Goal: Information Seeking & Learning: Check status

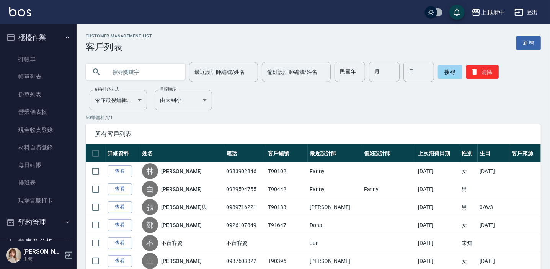
scroll to position [139, 0]
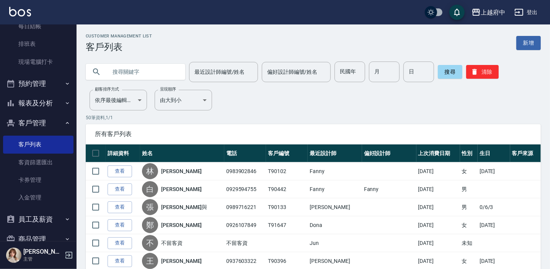
click at [132, 73] on input "text" at bounding box center [143, 72] width 72 height 21
type input "0977042415"
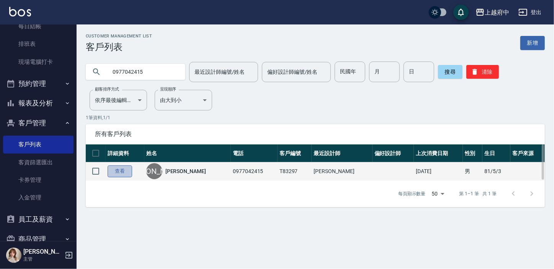
click at [119, 171] on link "查看" at bounding box center [120, 172] width 24 height 12
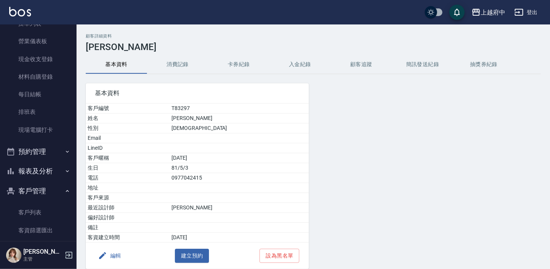
scroll to position [69, 0]
click at [116, 256] on button "編輯" at bounding box center [109, 256] width 29 height 14
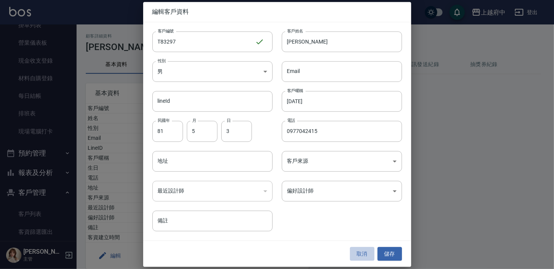
click at [365, 252] on button "取消" at bounding box center [362, 254] width 24 height 14
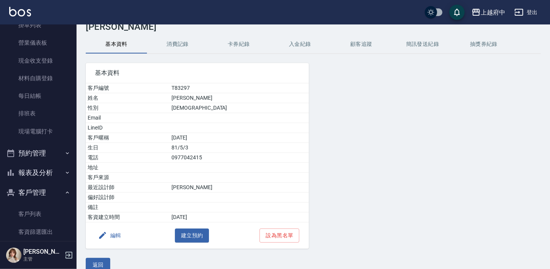
scroll to position [31, 0]
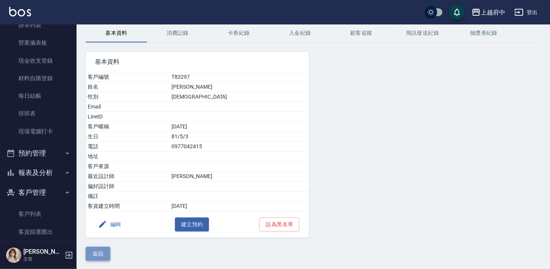
click at [100, 253] on button "返回" at bounding box center [98, 254] width 24 height 14
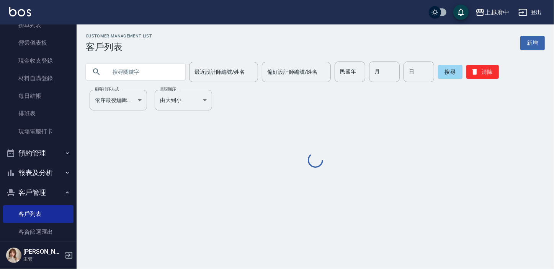
click at [119, 79] on input "text" at bounding box center [143, 72] width 72 height 21
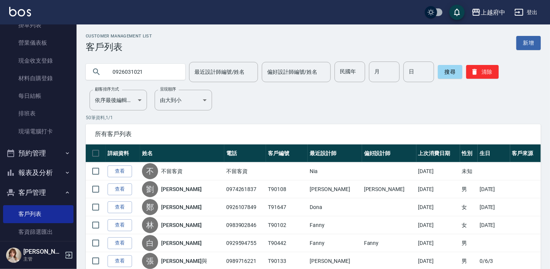
type input "0926031021"
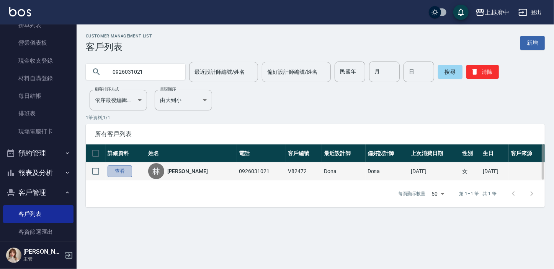
click at [119, 176] on link "查看" at bounding box center [120, 172] width 24 height 12
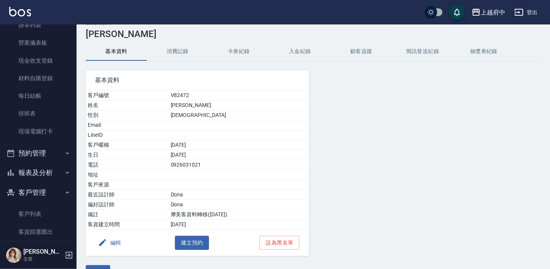
scroll to position [31, 0]
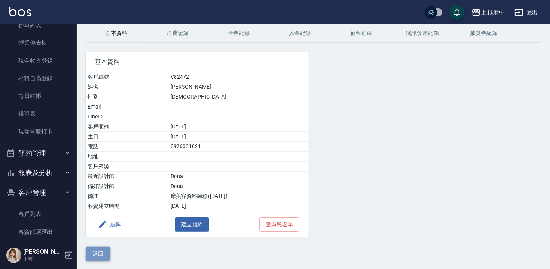
click at [95, 249] on button "返回" at bounding box center [98, 254] width 24 height 14
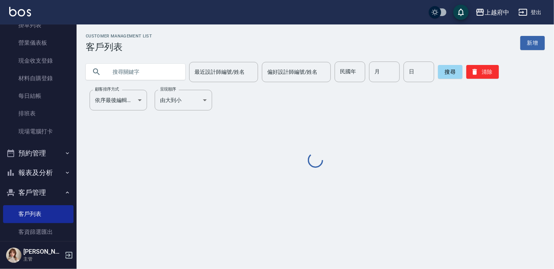
click at [131, 70] on input "text" at bounding box center [143, 72] width 72 height 21
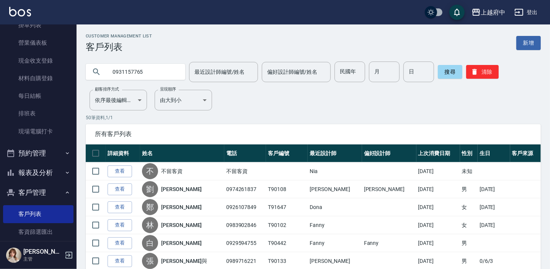
type input "0931157765"
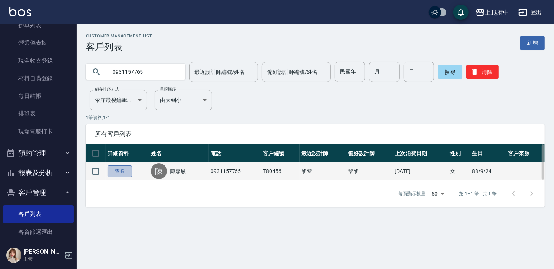
click at [126, 169] on link "查看" at bounding box center [120, 172] width 24 height 12
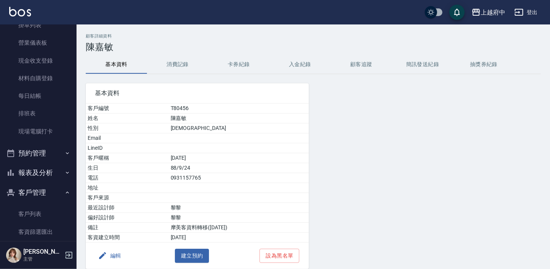
click at [175, 63] on button "消費記錄" at bounding box center [177, 64] width 61 height 18
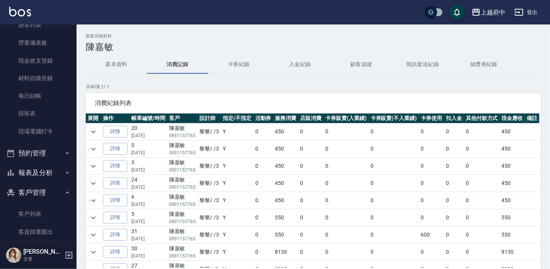
click at [122, 63] on button "基本資料" at bounding box center [116, 64] width 61 height 18
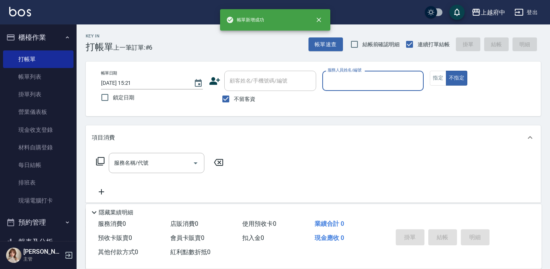
scroll to position [34, 0]
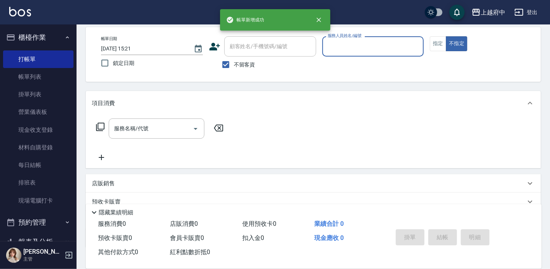
click at [234, 65] on span "不留客資" at bounding box center [244, 65] width 21 height 8
click at [233, 65] on input "不留客資" at bounding box center [226, 65] width 16 height 16
checkbox input "false"
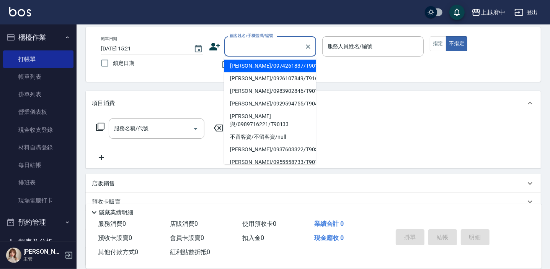
click at [245, 46] on div "顧客姓名/手機號碼/編號 顧客姓名/手機號碼/編號" at bounding box center [270, 46] width 92 height 20
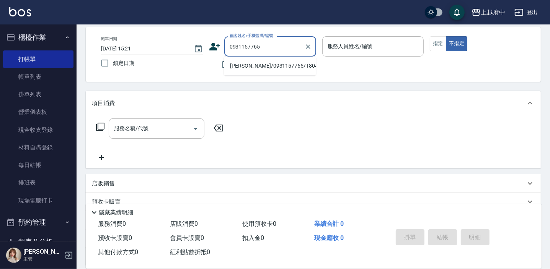
click at [261, 61] on li "陳嘉敏/0931157765/T80456" at bounding box center [270, 66] width 92 height 13
type input "陳嘉敏/0931157765/T80456"
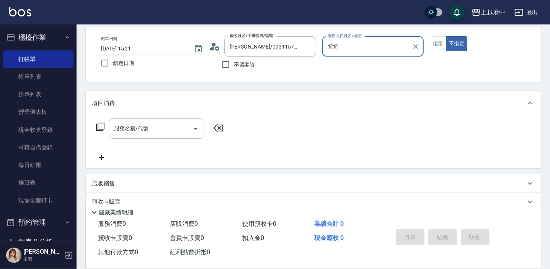
type input "黎"
click at [358, 64] on div "Fanny -7" at bounding box center [373, 66] width 102 height 13
type input "Fanny-7"
click at [432, 44] on button "指定" at bounding box center [438, 43] width 16 height 15
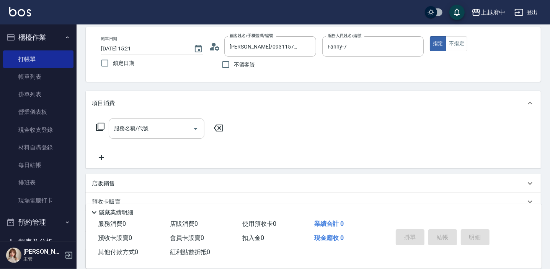
click at [139, 131] on div "服務名稱/代號 服務名稱/代號" at bounding box center [157, 129] width 96 height 20
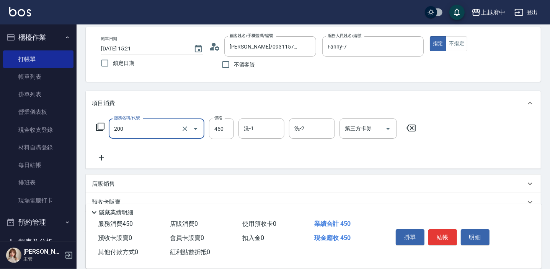
type input "有機洗髮(200)"
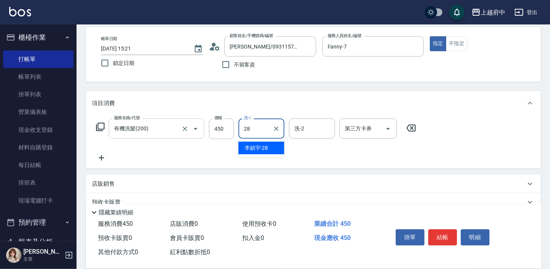
type input "李鎮宇-28"
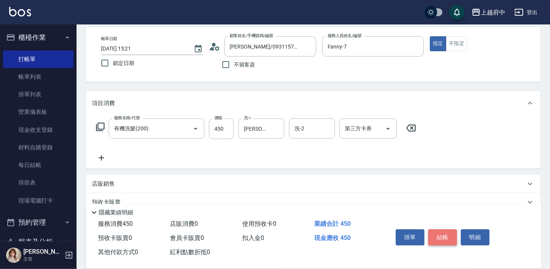
click at [439, 237] on button "結帳" at bounding box center [442, 238] width 29 height 16
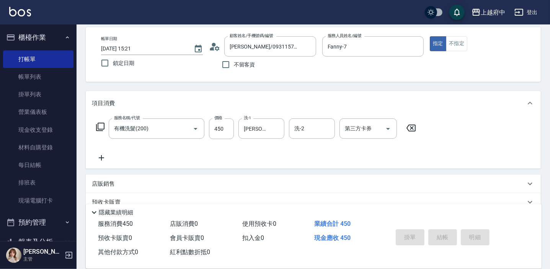
type input "2025/09/10 16:42"
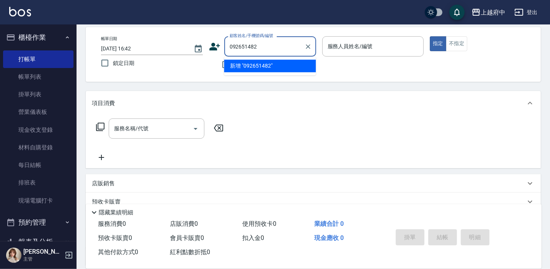
type input "0926514827"
click at [307, 46] on icon "Clear" at bounding box center [308, 46] width 5 height 5
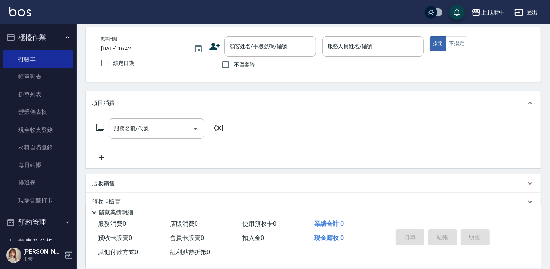
click at [245, 65] on span "不留客資" at bounding box center [244, 65] width 21 height 8
click at [234, 65] on input "不留客資" at bounding box center [226, 65] width 16 height 16
checkbox input "true"
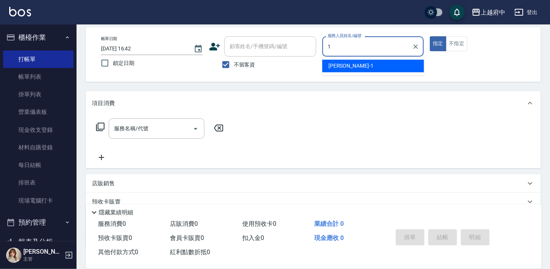
click at [350, 63] on div "Annie -1" at bounding box center [373, 66] width 102 height 13
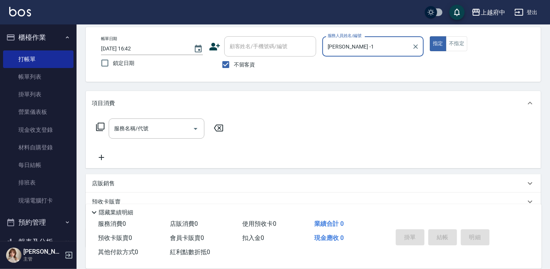
scroll to position [69, 0]
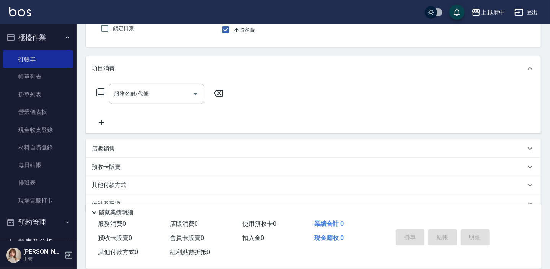
type input "Annie -1"
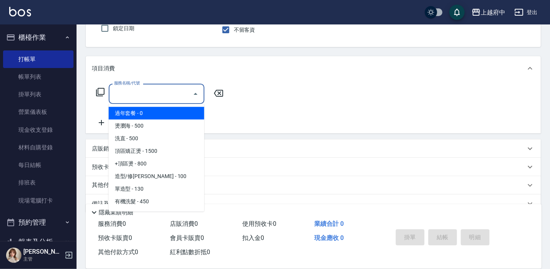
click at [127, 97] on div "服務名稱/代號 服務名稱/代號" at bounding box center [157, 94] width 96 height 20
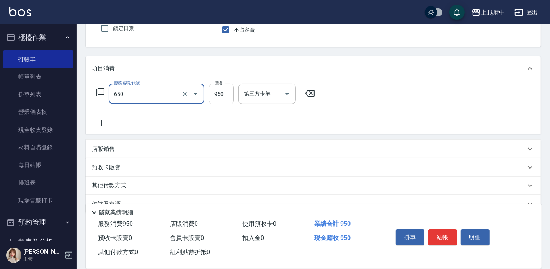
type input "SPA精油洗髮(650)"
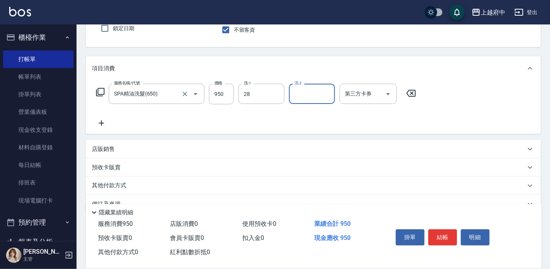
type input "李鎮宇-28"
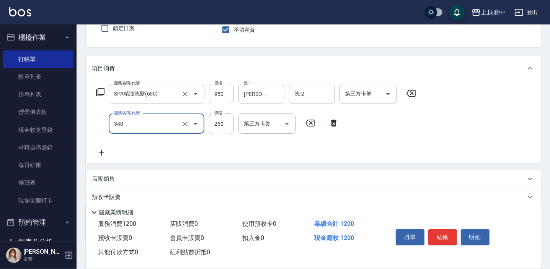
type input "剪髮(340)"
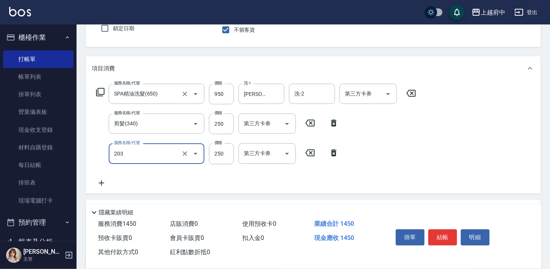
type input "升級滋養護髮(203)"
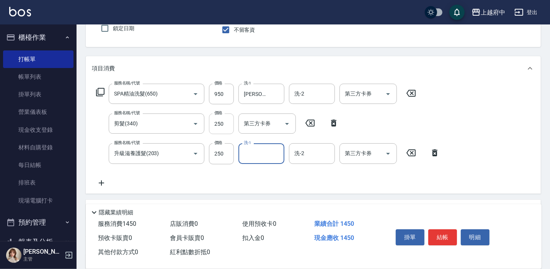
click at [221, 130] on input "250" at bounding box center [221, 124] width 25 height 21
click at [222, 127] on input "250" at bounding box center [221, 124] width 25 height 21
type input "600"
click at [256, 158] on input "洗-1" at bounding box center [261, 153] width 39 height 13
type input "李鎮宇-28"
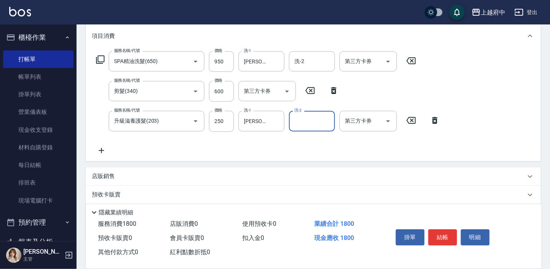
scroll to position [104, 0]
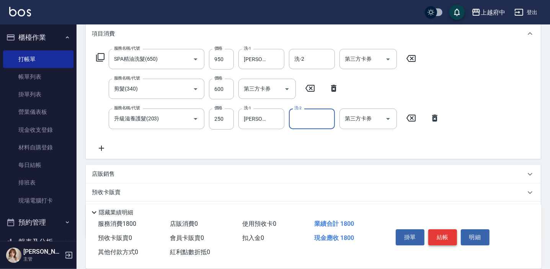
click at [448, 235] on button "結帳" at bounding box center [442, 238] width 29 height 16
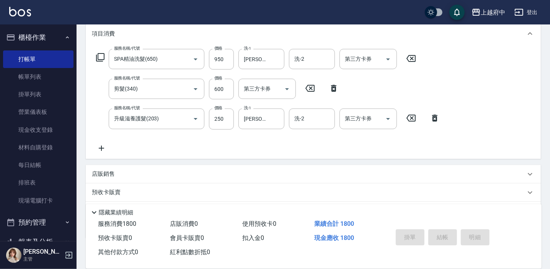
type input "2025/09/10 16:43"
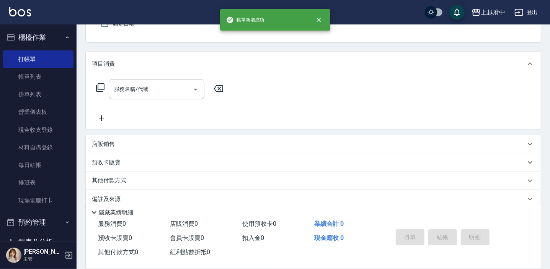
scroll to position [39, 0]
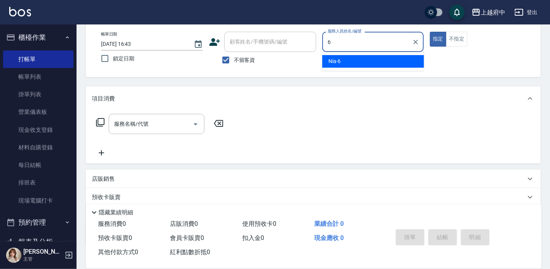
click at [405, 62] on div "Nia -6" at bounding box center [373, 61] width 102 height 13
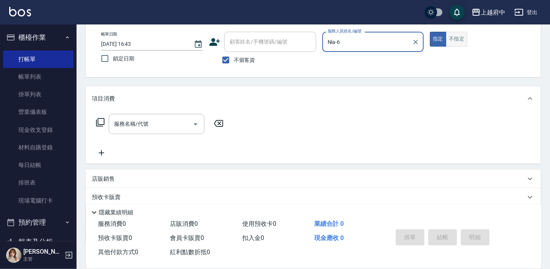
type input "Nia-6"
drag, startPoint x: 454, startPoint y: 38, endPoint x: 442, endPoint y: 50, distance: 17.3
click at [454, 38] on button "不指定" at bounding box center [456, 39] width 21 height 15
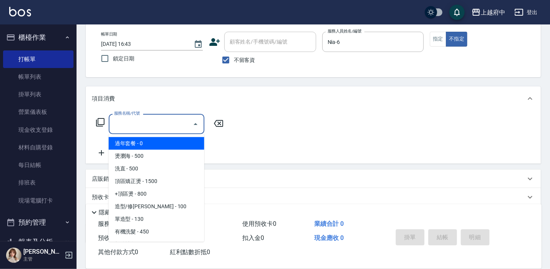
click at [135, 123] on input "服務名稱/代號" at bounding box center [150, 123] width 77 height 13
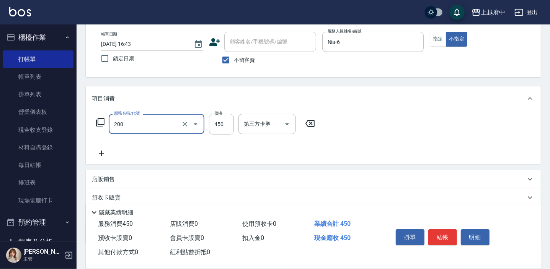
type input "有機洗髮(200)"
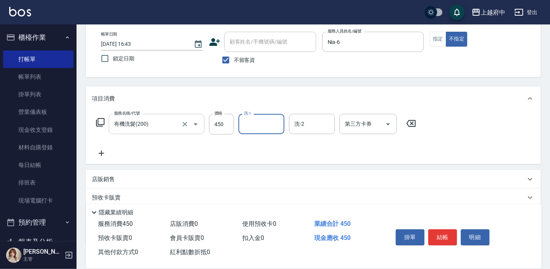
click at [161, 124] on input "有機洗髮(200)" at bounding box center [145, 123] width 67 height 13
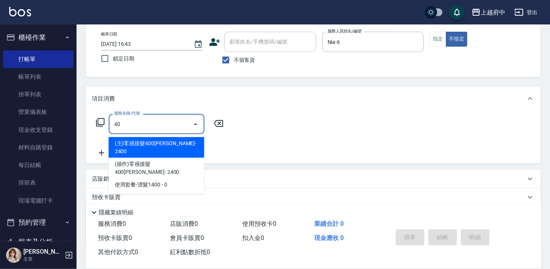
type input "4"
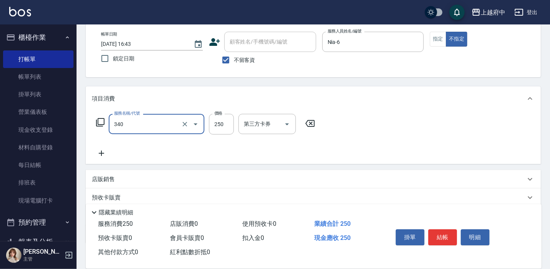
type input "剪髮(340)"
type input "450"
click at [449, 241] on button "結帳" at bounding box center [442, 238] width 29 height 16
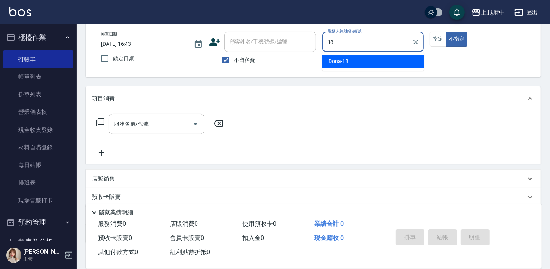
type input "Dona-18"
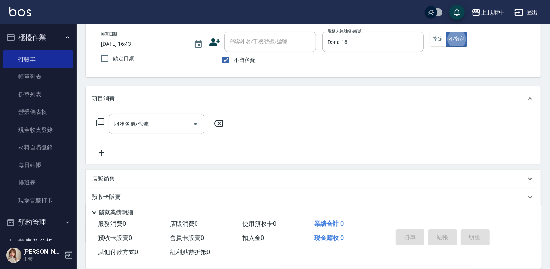
type button "false"
click at [168, 128] on input "服務名稱/代號" at bounding box center [150, 123] width 77 height 13
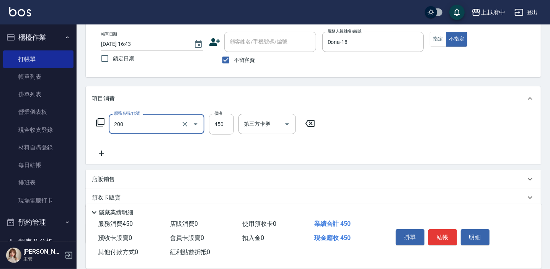
type input "有機洗髮(200)"
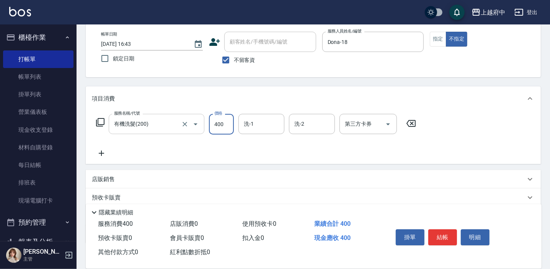
type input "400"
type input "張鈞琇-25"
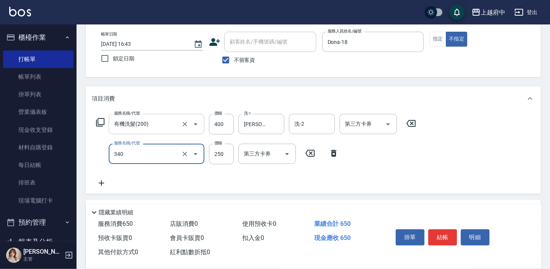
type input "剪髮(340)"
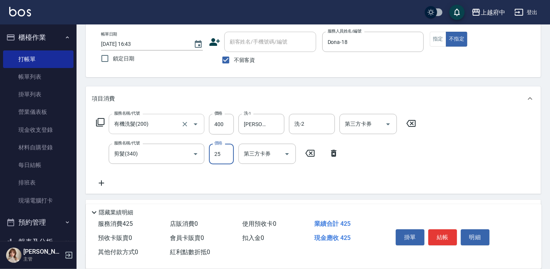
type input "250"
click at [439, 230] on button "結帳" at bounding box center [442, 238] width 29 height 16
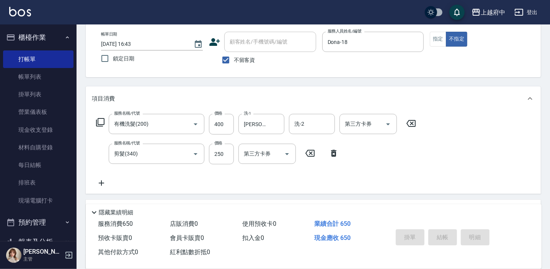
type input "2025/09/10 16:44"
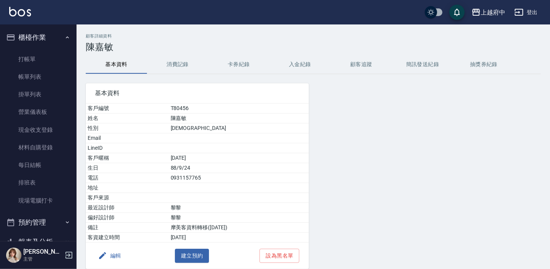
scroll to position [69, 0]
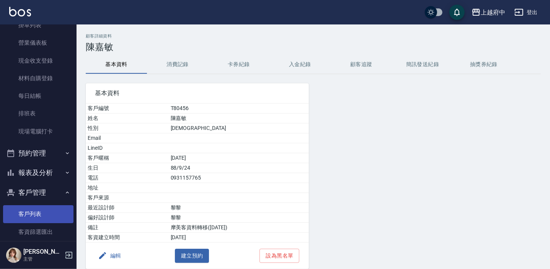
click at [41, 211] on link "客戶列表" at bounding box center [38, 215] width 70 height 18
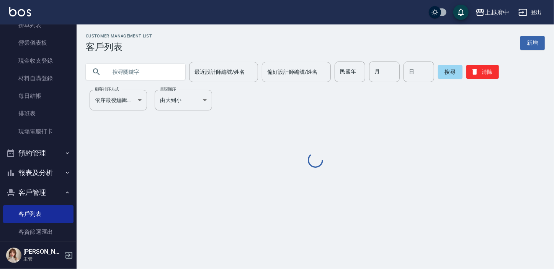
click at [124, 70] on input "text" at bounding box center [143, 72] width 72 height 21
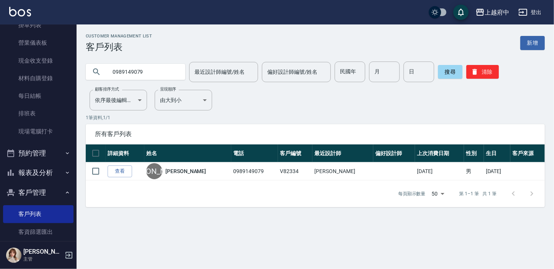
click at [175, 73] on input "0989149079" at bounding box center [143, 72] width 72 height 21
type input "[PERSON_NAME]"
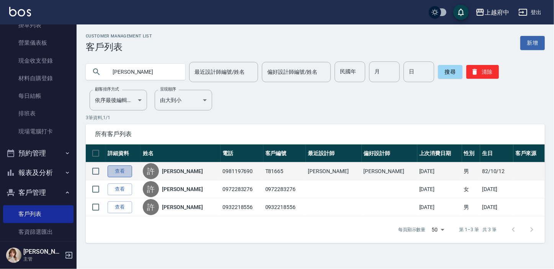
click at [125, 168] on link "查看" at bounding box center [120, 172] width 24 height 12
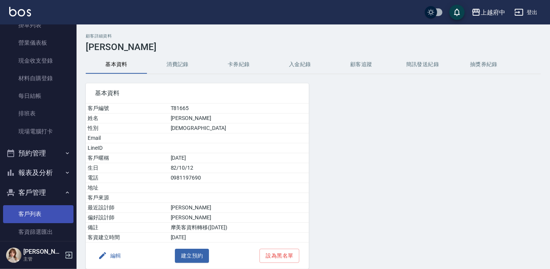
click at [33, 212] on link "客戶列表" at bounding box center [38, 215] width 70 height 18
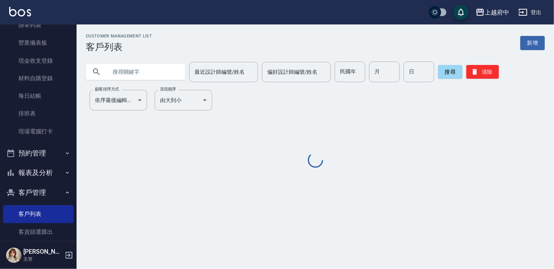
click at [116, 66] on input "text" at bounding box center [143, 72] width 72 height 21
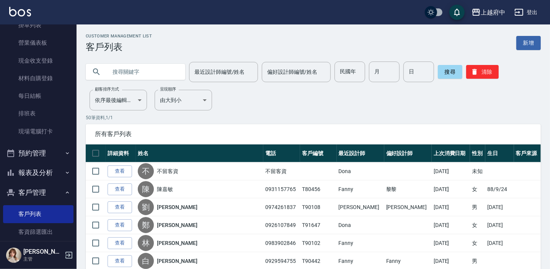
click at [116, 66] on input "text" at bounding box center [143, 72] width 72 height 21
click at [117, 73] on input "0982334" at bounding box center [143, 72] width 72 height 21
click at [119, 71] on input "0982334" at bounding box center [143, 72] width 72 height 21
type input "82334"
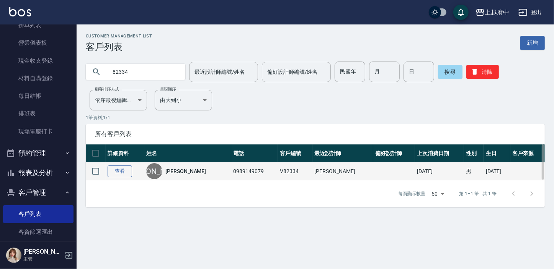
click at [111, 171] on link "查看" at bounding box center [120, 172] width 24 height 12
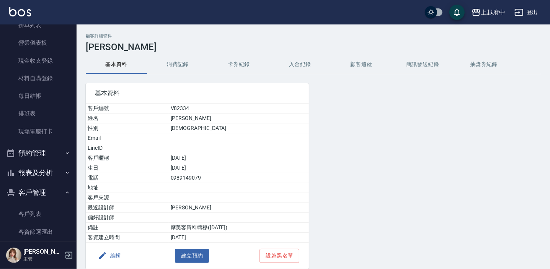
click at [183, 62] on button "消費記錄" at bounding box center [177, 64] width 61 height 18
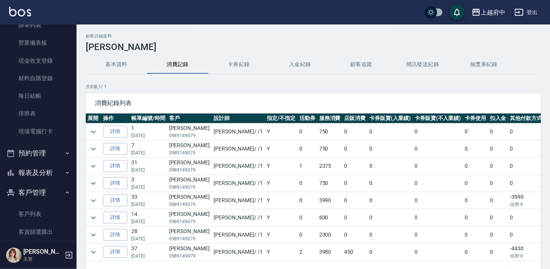
click at [89, 161] on td at bounding box center [93, 166] width 15 height 17
click at [93, 166] on icon "expand row" at bounding box center [93, 166] width 9 height 9
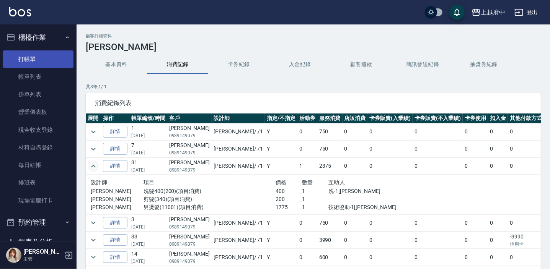
drag, startPoint x: 36, startPoint y: 76, endPoint x: 11, endPoint y: 65, distance: 26.9
click at [36, 76] on link "帳單列表" at bounding box center [38, 77] width 70 height 18
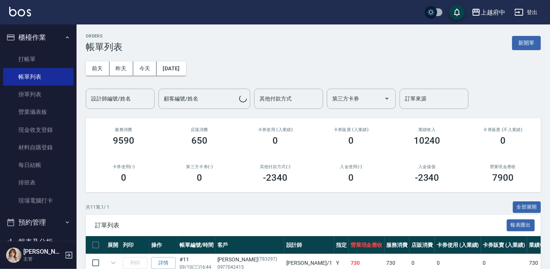
click at [57, 41] on button "櫃檯作業" at bounding box center [38, 38] width 70 height 20
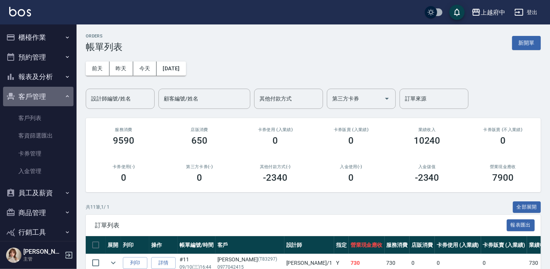
click at [44, 104] on button "客戶管理" at bounding box center [38, 97] width 70 height 20
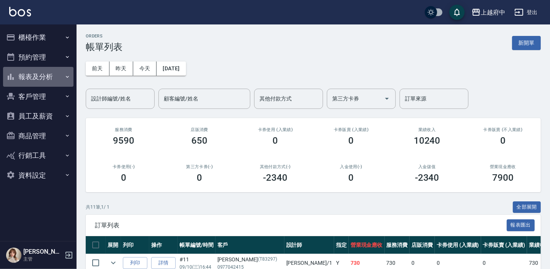
click at [42, 83] on button "報表及分析" at bounding box center [38, 77] width 70 height 20
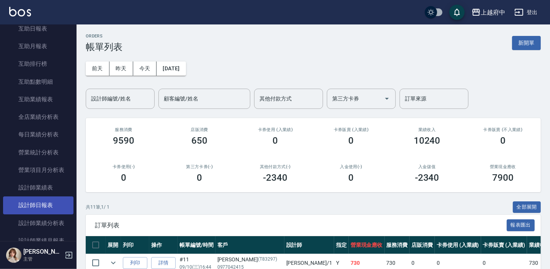
scroll to position [174, 0]
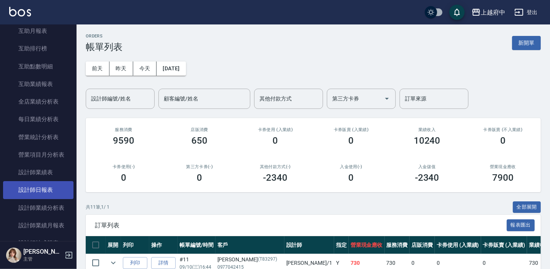
click at [57, 185] on link "設計師日報表" at bounding box center [38, 190] width 70 height 18
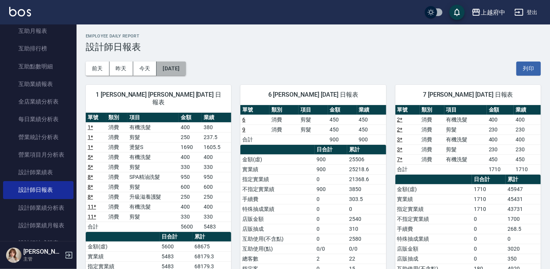
click at [176, 71] on button "[DATE]" at bounding box center [171, 69] width 29 height 14
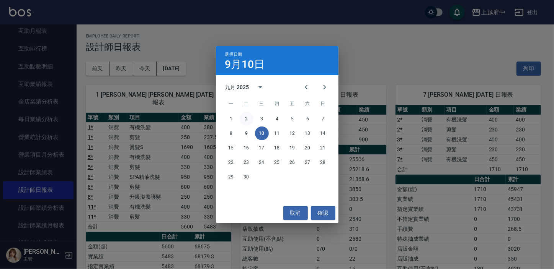
click at [245, 122] on button "2" at bounding box center [247, 119] width 14 height 14
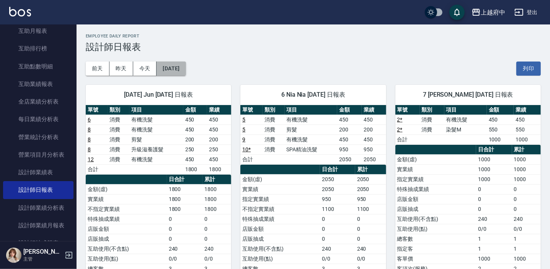
click at [178, 67] on button "[DATE]" at bounding box center [171, 69] width 29 height 14
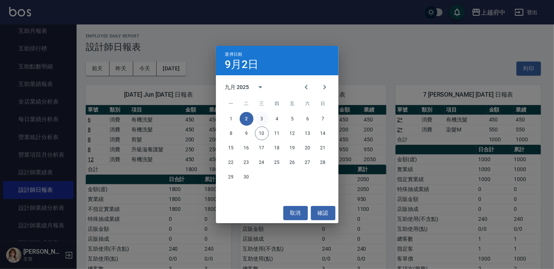
click at [264, 122] on button "3" at bounding box center [262, 119] width 14 height 14
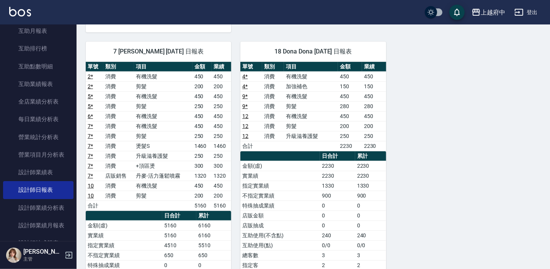
scroll to position [313, 0]
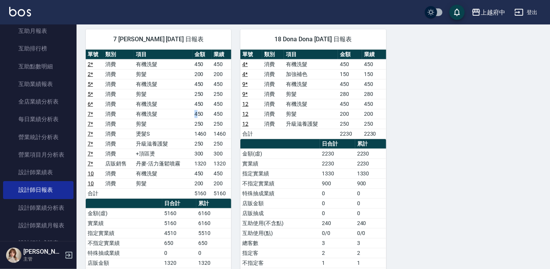
click at [197, 113] on td "450" at bounding box center [203, 114] width 20 height 10
click at [194, 111] on td "450" at bounding box center [203, 114] width 20 height 10
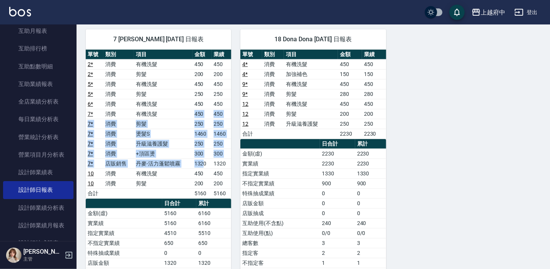
drag, startPoint x: 195, startPoint y: 111, endPoint x: 203, endPoint y: 163, distance: 52.7
click at [203, 163] on tbody "2 * 消費 有機洗髮 450 450 2 * 消費 剪髮 200 200 5 * 消費 有機洗髮 450 450 5 * 消費 剪髮 250 250 6 *…" at bounding box center [158, 128] width 145 height 139
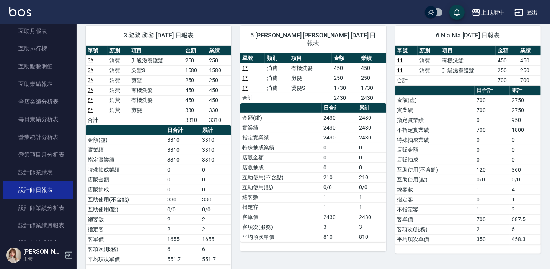
scroll to position [0, 0]
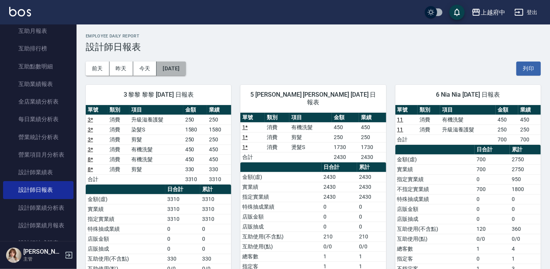
click at [185, 71] on button "[DATE]" at bounding box center [171, 69] width 29 height 14
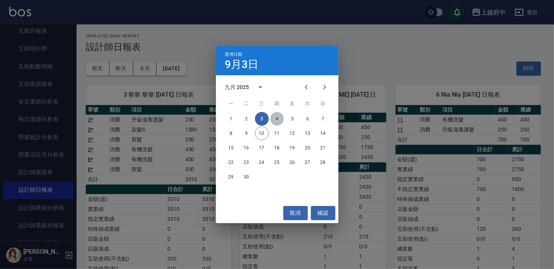
click at [280, 122] on button "4" at bounding box center [277, 119] width 14 height 14
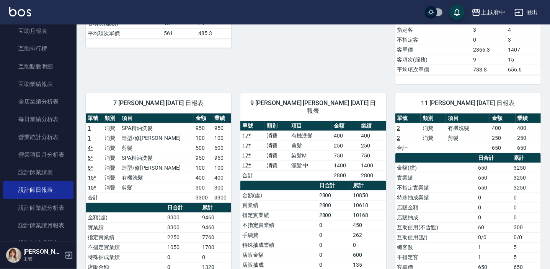
scroll to position [340, 0]
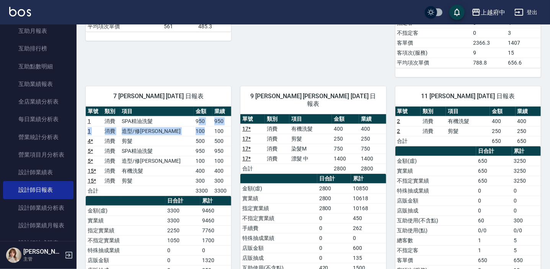
drag, startPoint x: 188, startPoint y: 122, endPoint x: 195, endPoint y: 129, distance: 9.5
click at [195, 129] on tbody "1 消費 SPA精油洗髮 950 950 1 消費 造型/修劉海 100 100 4 * 消費 剪髮 500 500 5 * 消費 SPA精油洗髮 950 9…" at bounding box center [158, 156] width 145 height 80
drag, startPoint x: 195, startPoint y: 129, endPoint x: 203, endPoint y: 141, distance: 14.6
click at [203, 141] on td "500" at bounding box center [203, 141] width 19 height 10
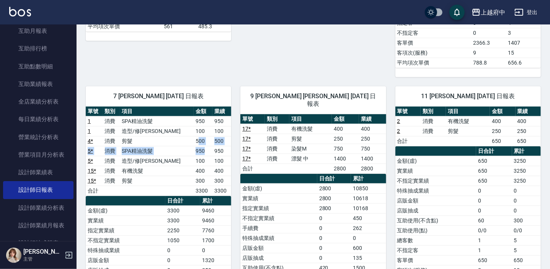
drag, startPoint x: 188, startPoint y: 139, endPoint x: 195, endPoint y: 145, distance: 9.5
click at [195, 145] on tbody "1 消費 SPA精油洗髮 950 950 1 消費 造型/修劉海 100 100 4 * 消費 剪髮 500 500 5 * 消費 SPA精油洗髮 950 9…" at bounding box center [158, 156] width 145 height 80
drag, startPoint x: 195, startPoint y: 145, endPoint x: 186, endPoint y: 128, distance: 19.2
click at [194, 131] on td "100" at bounding box center [203, 131] width 19 height 10
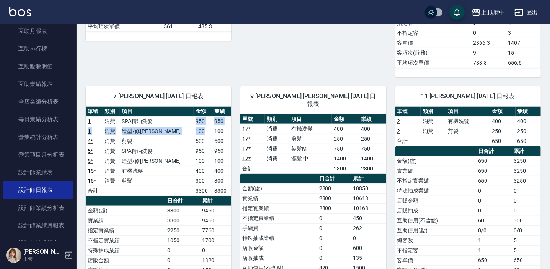
drag, startPoint x: 183, startPoint y: 117, endPoint x: 195, endPoint y: 129, distance: 16.5
click at [195, 129] on tbody "1 消費 SPA精油洗髮 950 950 1 消費 造型/修劉海 100 100 4 * 消費 剪髮 500 500 5 * 消費 SPA精油洗髮 950 9…" at bounding box center [158, 156] width 145 height 80
drag, startPoint x: 195, startPoint y: 129, endPoint x: 197, endPoint y: 138, distance: 9.4
click at [197, 138] on td "500" at bounding box center [203, 141] width 19 height 10
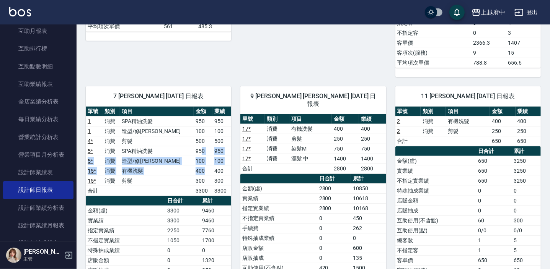
drag, startPoint x: 197, startPoint y: 138, endPoint x: 198, endPoint y: 164, distance: 26.4
click at [198, 164] on tbody "1 消費 SPA精油洗髮 950 950 1 消費 造型/修劉海 100 100 4 * 消費 剪髮 500 500 5 * 消費 SPA精油洗髮 950 9…" at bounding box center [158, 156] width 145 height 80
drag, startPoint x: 198, startPoint y: 164, endPoint x: 194, endPoint y: 160, distance: 5.4
click at [197, 163] on td "100" at bounding box center [203, 161] width 19 height 10
click at [194, 158] on td "100" at bounding box center [203, 161] width 19 height 10
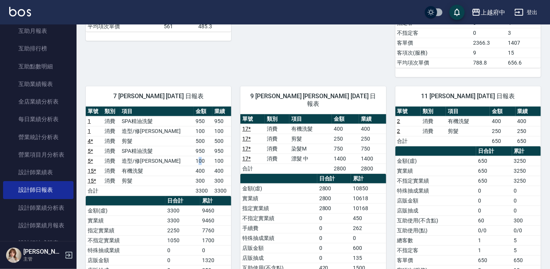
drag, startPoint x: 188, startPoint y: 158, endPoint x: 192, endPoint y: 159, distance: 4.5
click at [194, 159] on td "100" at bounding box center [203, 161] width 19 height 10
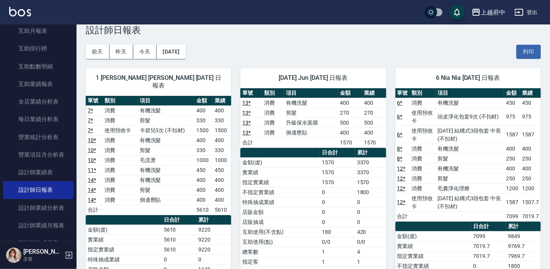
scroll to position [0, 0]
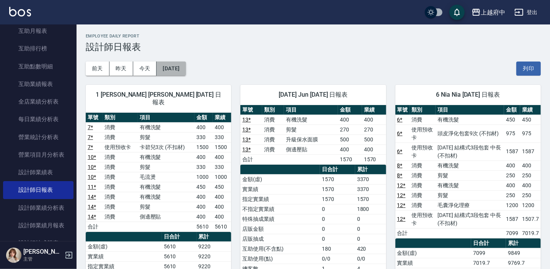
click at [177, 64] on button "[DATE]" at bounding box center [171, 69] width 29 height 14
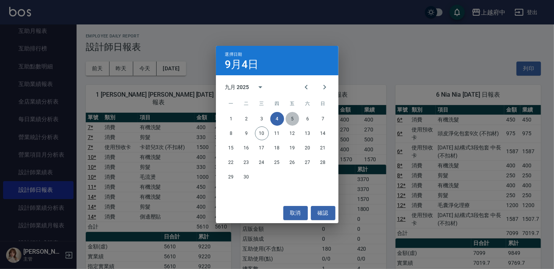
click at [290, 118] on button "5" at bounding box center [293, 119] width 14 height 14
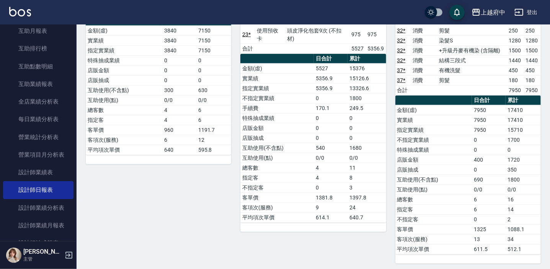
scroll to position [514, 0]
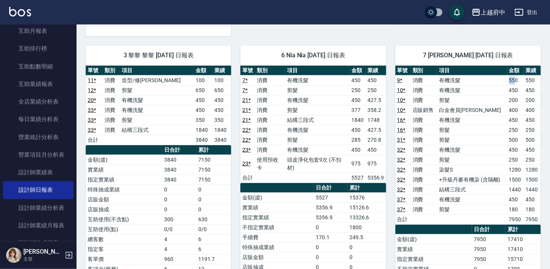
drag, startPoint x: 510, startPoint y: 70, endPoint x: 515, endPoint y: 72, distance: 5.2
click at [515, 75] on td "550" at bounding box center [515, 80] width 17 height 10
drag, startPoint x: 515, startPoint y: 72, endPoint x: 514, endPoint y: 99, distance: 27.2
click at [514, 105] on td "400" at bounding box center [515, 110] width 17 height 10
drag, startPoint x: 514, startPoint y: 99, endPoint x: 519, endPoint y: 114, distance: 15.3
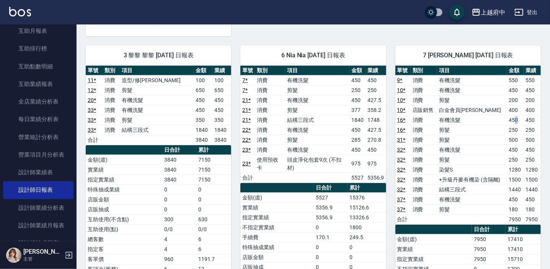
click at [519, 115] on td "450" at bounding box center [515, 120] width 17 height 10
drag, startPoint x: 519, startPoint y: 114, endPoint x: 518, endPoint y: 121, distance: 7.7
click at [518, 125] on td "250" at bounding box center [515, 130] width 17 height 10
drag, startPoint x: 518, startPoint y: 121, endPoint x: 522, endPoint y: 132, distance: 11.5
click at [522, 135] on td "500" at bounding box center [515, 140] width 17 height 10
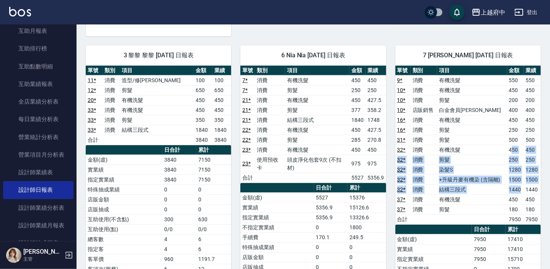
drag, startPoint x: 522, startPoint y: 132, endPoint x: 522, endPoint y: 177, distance: 44.8
click at [522, 177] on tbody "9 * 消費 有機洗髮 550 550 10 * 消費 有機洗髮 450 450 10 * 消費 剪髮 200 200 10 * 店販銷售 白金會員卡 400…" at bounding box center [467, 149] width 145 height 149
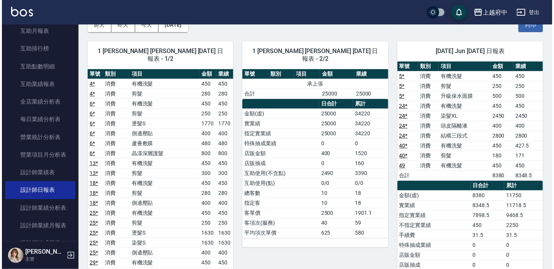
scroll to position [0, 0]
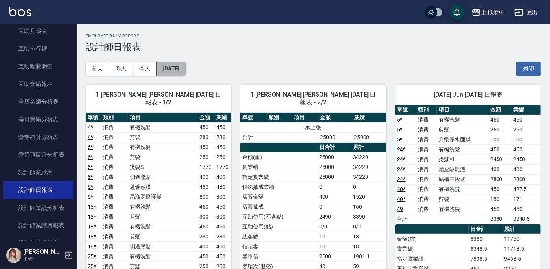
click at [175, 65] on button "[DATE]" at bounding box center [171, 69] width 29 height 14
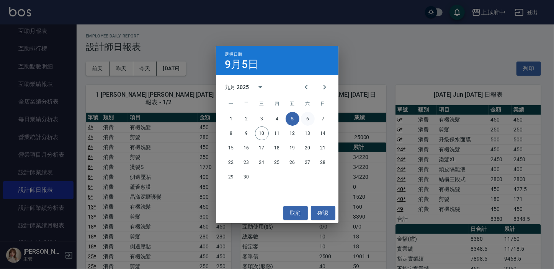
click at [309, 117] on button "6" at bounding box center [308, 119] width 14 height 14
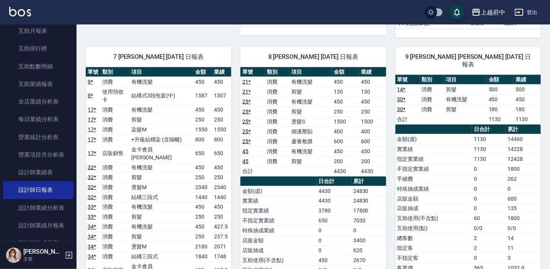
scroll to position [818, 0]
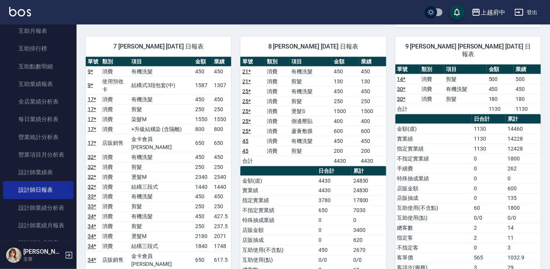
click at [199, 67] on td "450" at bounding box center [202, 72] width 19 height 10
drag, startPoint x: 191, startPoint y: 59, endPoint x: 202, endPoint y: 70, distance: 15.4
click at [202, 70] on tbody "9 * 消費 有機洗髮 450 450 9 * 使用預收卡 結構式3段包套(中) 1587 1307 17 * 消費 有機洗髮 450 450 17 * 消費…" at bounding box center [158, 173] width 145 height 213
drag, startPoint x: 202, startPoint y: 70, endPoint x: 179, endPoint y: 89, distance: 29.4
click at [179, 104] on td "剪髮" at bounding box center [161, 109] width 64 height 10
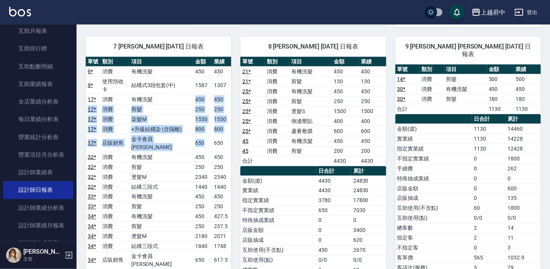
drag, startPoint x: 193, startPoint y: 79, endPoint x: 209, endPoint y: 120, distance: 44.3
click at [209, 120] on tbody "9 * 消費 有機洗髮 450 450 9 * 使用預收卡 結構式3段包套(中) 1587 1307 17 * 消費 有機洗髮 450 450 17 * 消費…" at bounding box center [158, 173] width 145 height 213
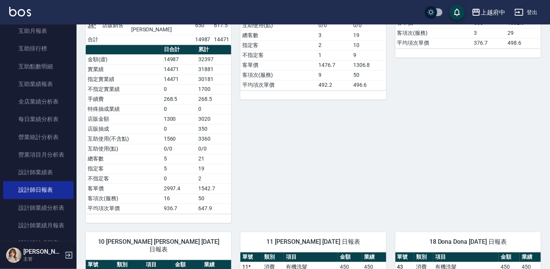
click at [144, 164] on td "指定客" at bounding box center [124, 169] width 76 height 10
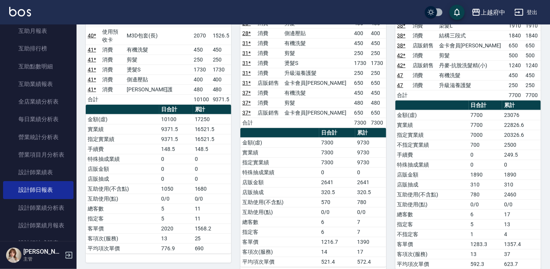
scroll to position [497, 0]
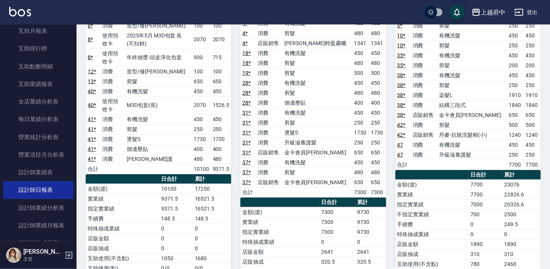
click at [298, 68] on td "剪髮" at bounding box center [317, 73] width 70 height 10
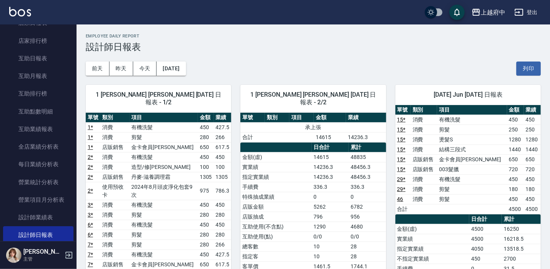
scroll to position [0, 0]
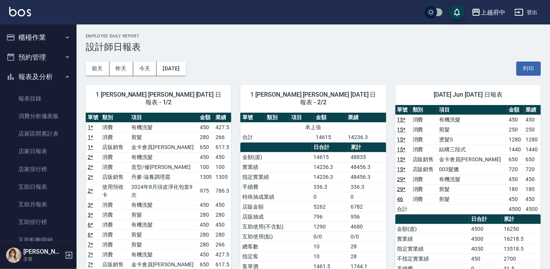
click at [32, 36] on button "櫃檯作業" at bounding box center [38, 38] width 70 height 20
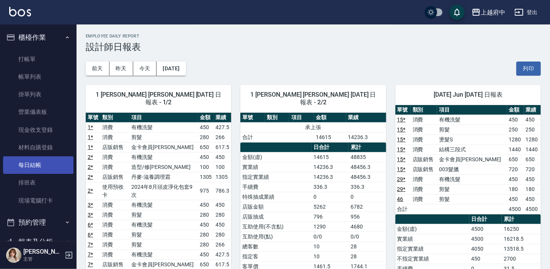
click at [33, 160] on link "每日結帳" at bounding box center [38, 166] width 70 height 18
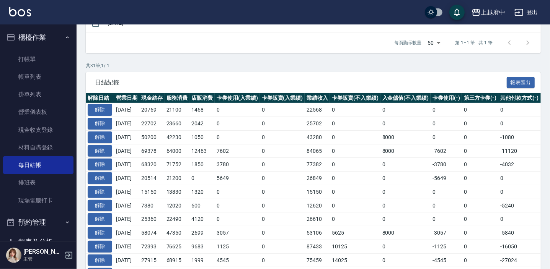
scroll to position [174, 0]
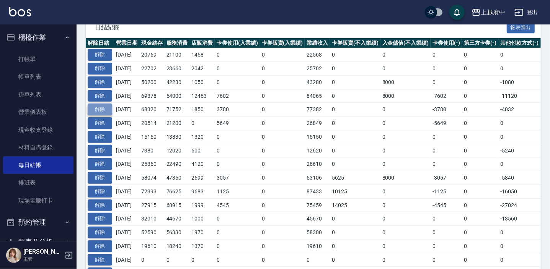
click at [109, 107] on button "解除" at bounding box center [100, 110] width 24 height 12
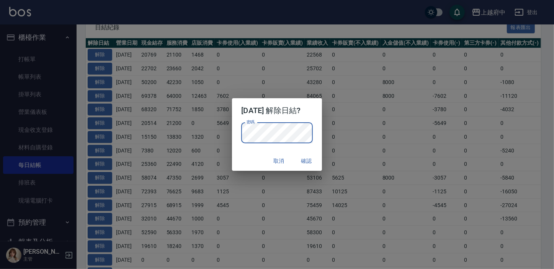
click at [308, 161] on button "確認" at bounding box center [306, 161] width 24 height 14
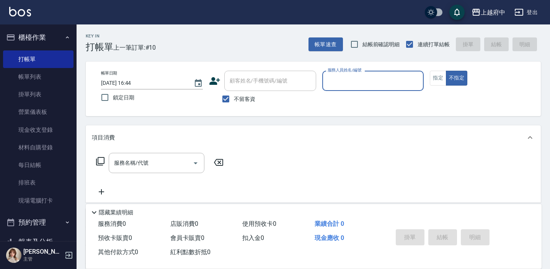
scroll to position [39, 0]
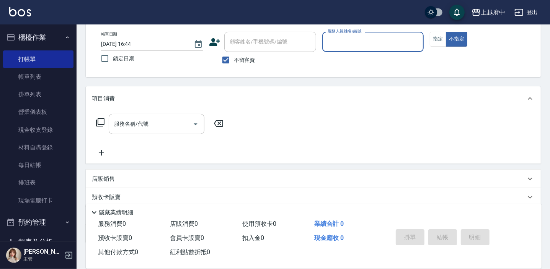
drag, startPoint x: 237, startPoint y: 64, endPoint x: 240, endPoint y: 55, distance: 9.2
click at [237, 64] on label "不留客資" at bounding box center [237, 60] width 38 height 16
click at [234, 64] on input "不留客資" at bounding box center [226, 60] width 16 height 16
checkbox input "false"
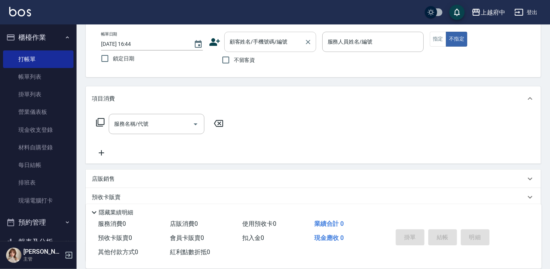
click at [245, 46] on input "顧客姓名/手機號碼/編號" at bounding box center [264, 41] width 73 height 13
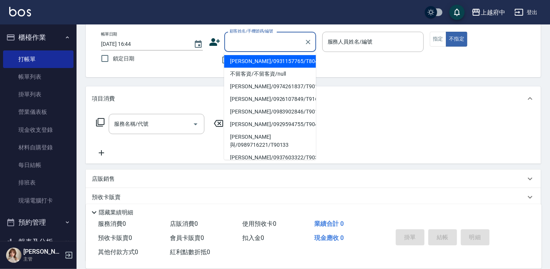
type input "ㄔ"
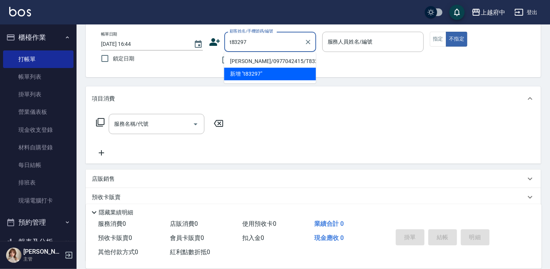
click at [259, 55] on li "李京諺/0977042415/T83297" at bounding box center [270, 61] width 92 height 13
type input "李京諺/0977042415/T83297"
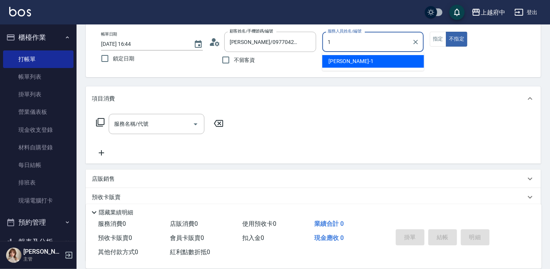
click at [359, 64] on div "Annie -1" at bounding box center [373, 61] width 102 height 13
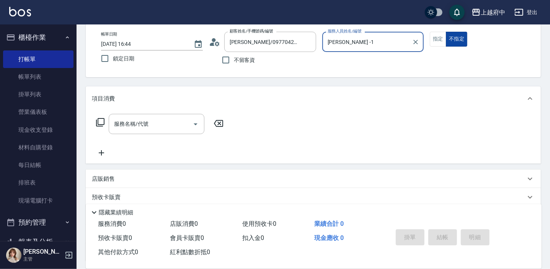
type input "Annie -1"
click at [446, 40] on button "不指定" at bounding box center [456, 39] width 21 height 15
click at [441, 41] on button "指定" at bounding box center [438, 39] width 16 height 15
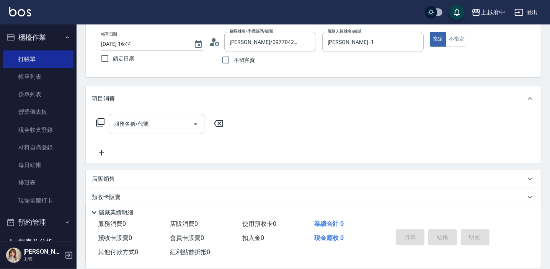
click at [129, 124] on div "服務名稱/代號 服務名稱/代號" at bounding box center [157, 124] width 96 height 20
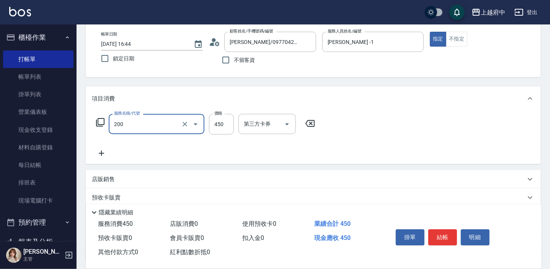
type input "有機洗髮(200)"
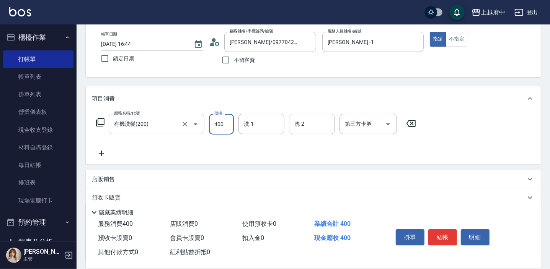
type input "400"
click at [246, 145] on span "李鎮宇 -28" at bounding box center [257, 144] width 24 height 8
type input "李鎮宇-28"
click at [98, 154] on icon at bounding box center [101, 153] width 19 height 9
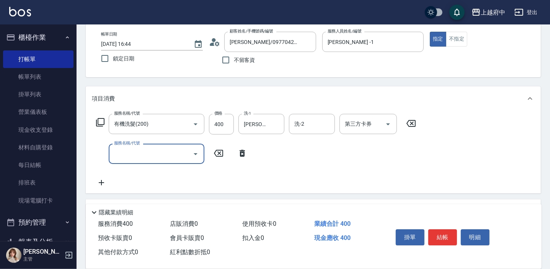
type input "2"
type input "剪髮(340)"
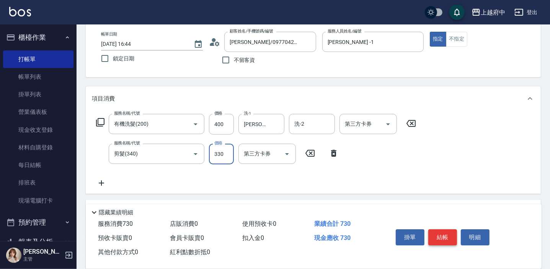
type input "330"
click at [452, 239] on button "結帳" at bounding box center [442, 238] width 29 height 16
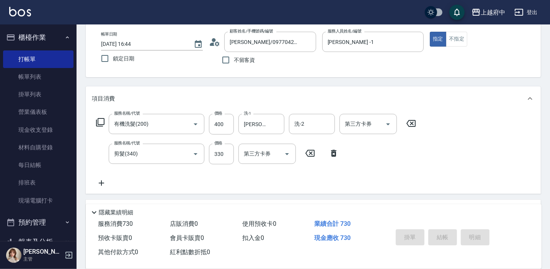
type input "2025/09/10 17:38"
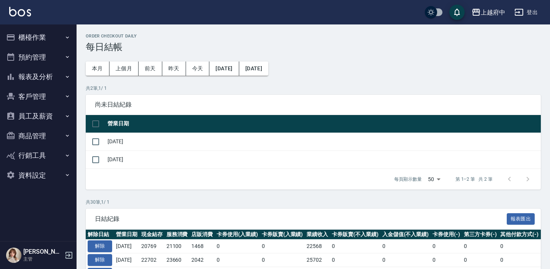
drag, startPoint x: 0, startPoint y: 0, endPoint x: 45, endPoint y: 41, distance: 60.7
click at [45, 39] on button "櫃檯作業" at bounding box center [38, 38] width 70 height 20
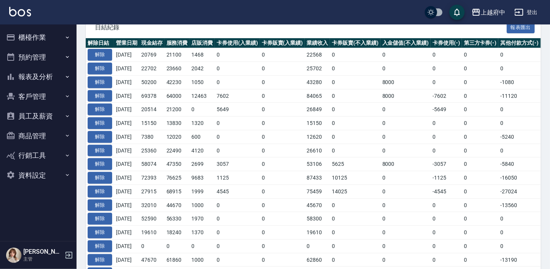
scroll to position [192, 0]
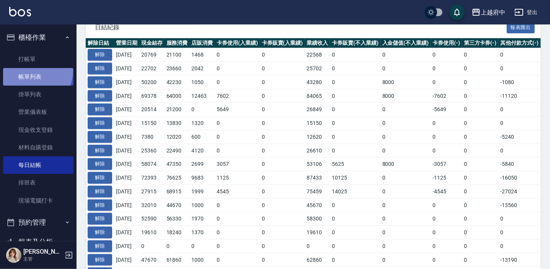
click at [32, 71] on link "帳單列表" at bounding box center [38, 77] width 70 height 18
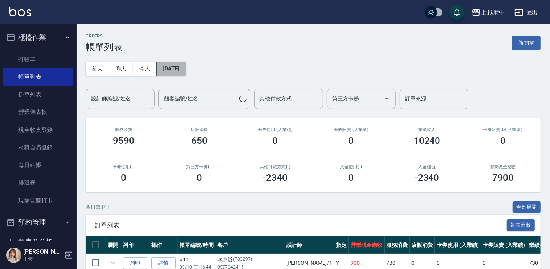
click at [181, 67] on button "[DATE]" at bounding box center [171, 69] width 29 height 14
click at [186, 68] on button "[DATE]" at bounding box center [171, 69] width 29 height 14
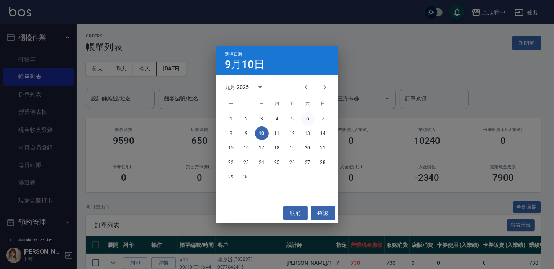
click at [310, 117] on button "6" at bounding box center [308, 119] width 14 height 14
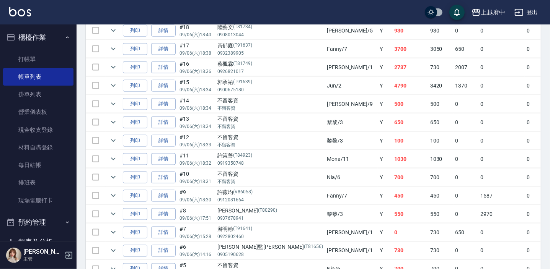
scroll to position [591, 0]
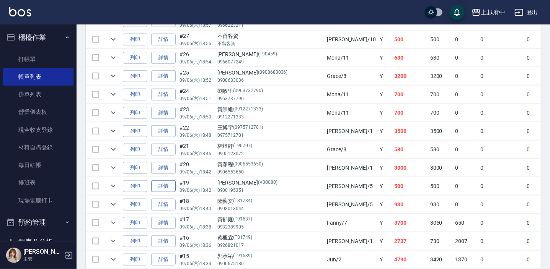
click at [168, 184] on link "詳情" at bounding box center [163, 187] width 24 height 12
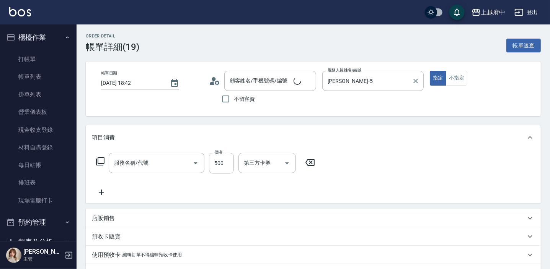
type input "2025/09/06 18:42"
type input "Gary-5"
type input "剪髮(340)"
type input "劉宣辰/0900195351/V30080"
click at [413, 79] on icon "Clear" at bounding box center [416, 81] width 8 height 8
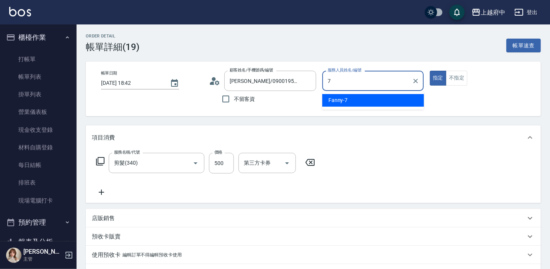
click at [371, 97] on div "Fanny -7" at bounding box center [373, 100] width 102 height 13
type input "Fanny-7"
click at [370, 124] on div "Order detail 帳單詳細 (19) 帳單速查 帳單日期 2025/09/06 18:42 顧客姓名/手機號碼/編號 劉宣辰/0900195351/V…" at bounding box center [313, 211] width 473 height 374
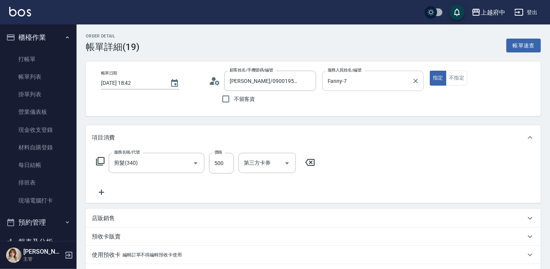
click at [324, 122] on div "Order detail 帳單詳細 (19) 帳單速查 帳單日期 2025/09/06 18:42 顧客姓名/手機號碼/編號 劉宣辰/0900195351/V…" at bounding box center [313, 211] width 473 height 374
drag, startPoint x: 437, startPoint y: 74, endPoint x: 387, endPoint y: 81, distance: 50.6
click at [436, 74] on button "指定" at bounding box center [438, 78] width 16 height 15
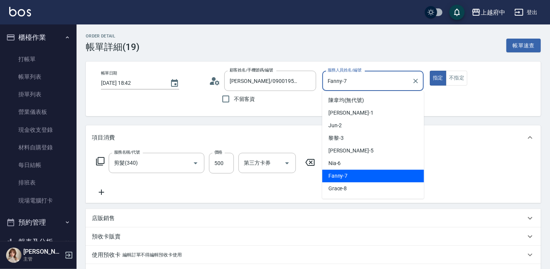
click at [384, 81] on input "Fanny-7" at bounding box center [367, 80] width 83 height 13
click at [342, 178] on span "Fanny -7" at bounding box center [338, 176] width 20 height 8
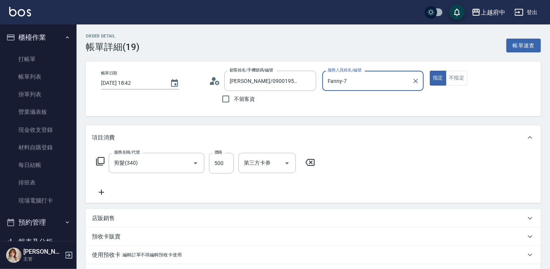
click at [322, 122] on div "Order detail 帳單詳細 (19) 帳單速查 帳單日期 2025/09/06 18:42 顧客姓名/手機號碼/編號 劉宣辰/0900195351/V…" at bounding box center [313, 211] width 473 height 374
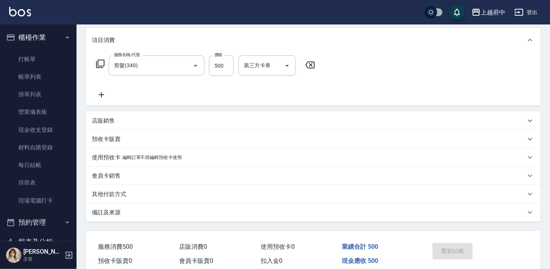
scroll to position [131, 0]
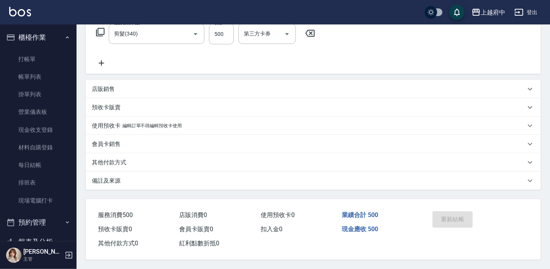
drag, startPoint x: 398, startPoint y: 233, endPoint x: 192, endPoint y: 190, distance: 210.6
click at [398, 232] on div "現金應收 500" at bounding box center [379, 230] width 81 height 14
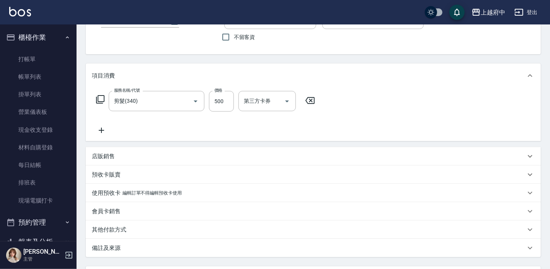
scroll to position [0, 0]
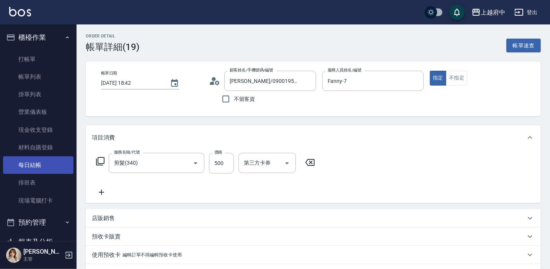
click at [44, 160] on link "每日結帳" at bounding box center [38, 166] width 70 height 18
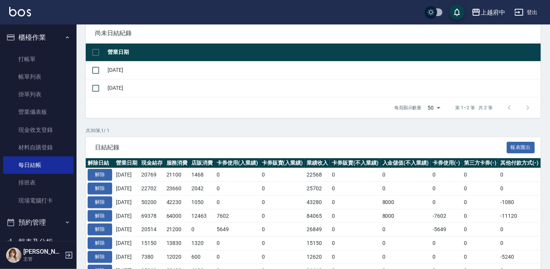
scroll to position [69, 0]
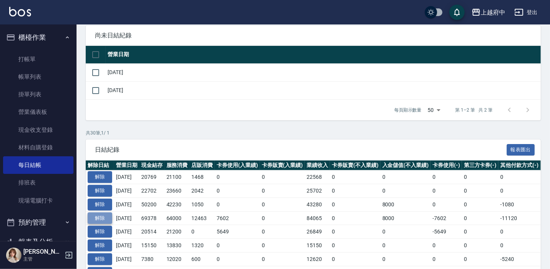
click at [107, 216] on button "解除" at bounding box center [100, 219] width 24 height 12
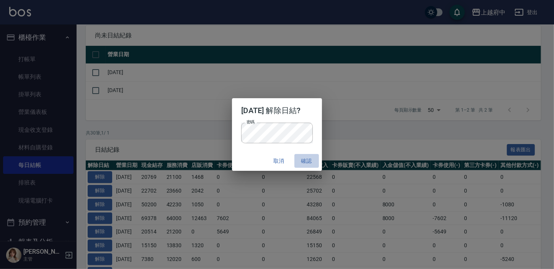
click at [309, 162] on button "確認" at bounding box center [306, 161] width 24 height 14
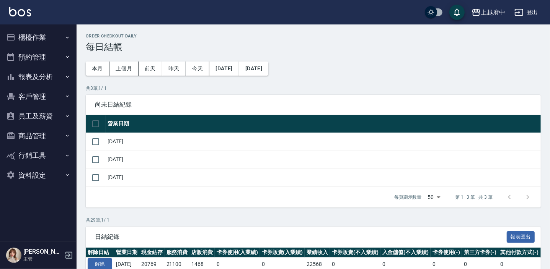
click at [31, 33] on button "櫃檯作業" at bounding box center [38, 38] width 70 height 20
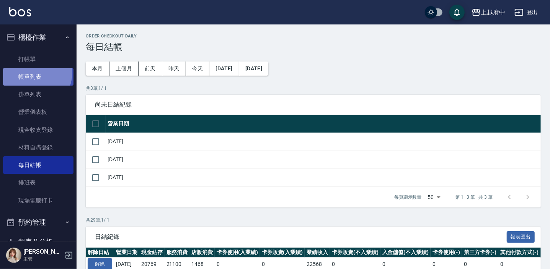
click at [31, 72] on link "帳單列表" at bounding box center [38, 77] width 70 height 18
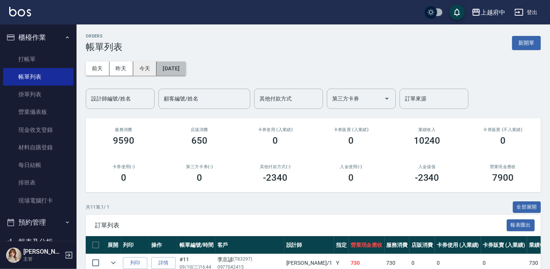
click at [182, 66] on button "[DATE]" at bounding box center [171, 69] width 29 height 14
click at [186, 68] on button "[DATE]" at bounding box center [171, 69] width 29 height 14
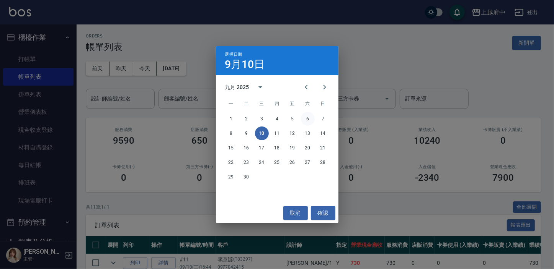
click at [308, 119] on button "6" at bounding box center [308, 119] width 14 height 14
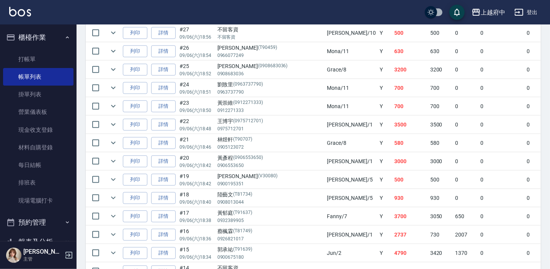
scroll to position [696, 0]
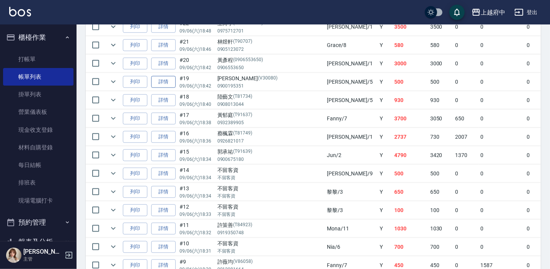
click at [161, 77] on link "詳情" at bounding box center [163, 82] width 24 height 12
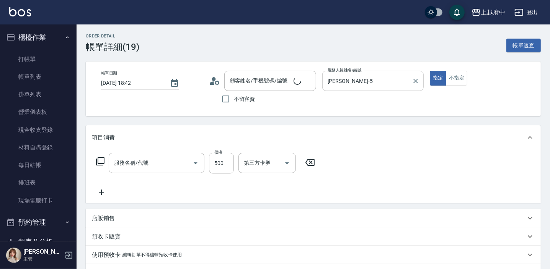
type input "[DATE] 18:42"
type input "[PERSON_NAME]-5"
click at [415, 80] on icon "Clear" at bounding box center [416, 81] width 5 height 5
type input "劉宣辰/0900195351/V30080"
type input "剪髮(340)"
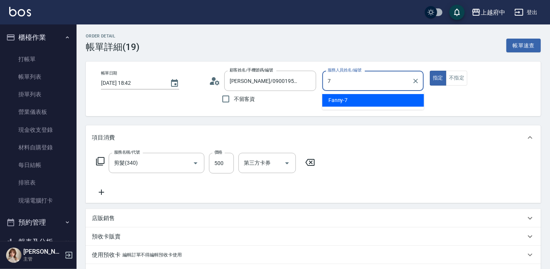
click at [396, 96] on div "Fanny -7" at bounding box center [373, 100] width 102 height 13
type input "Fanny-7"
click at [369, 120] on div "Order detail 帳單詳細 (19) 帳單速查 帳單日期 2025/09/06 18:42 顧客姓名/手機號碼/編號 劉宣辰/0900195351/V…" at bounding box center [313, 211] width 473 height 374
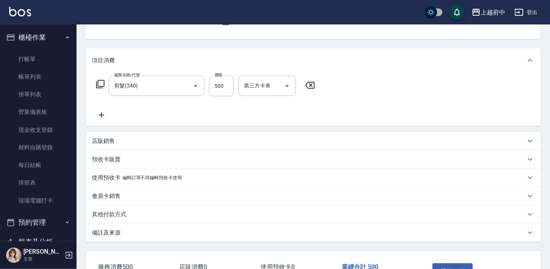
scroll to position [131, 0]
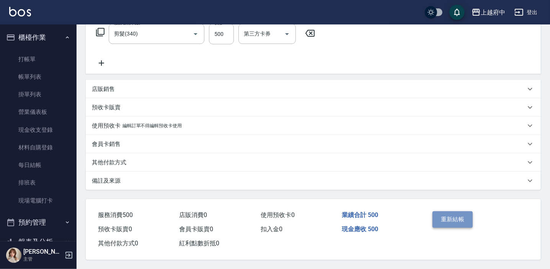
click at [461, 219] on button "重新結帳" at bounding box center [452, 220] width 41 height 16
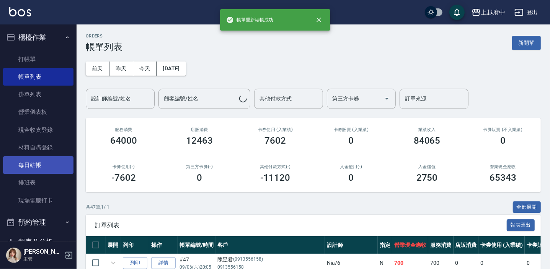
click at [43, 161] on link "每日結帳" at bounding box center [38, 166] width 70 height 18
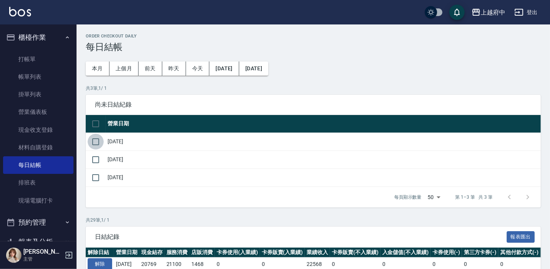
click at [96, 139] on input "checkbox" at bounding box center [96, 142] width 16 height 16
checkbox input "true"
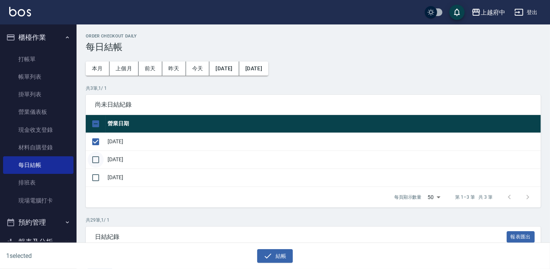
click at [93, 160] on input "checkbox" at bounding box center [96, 160] width 16 height 16
checkbox input "true"
click at [286, 254] on button "結帳" at bounding box center [275, 257] width 36 height 14
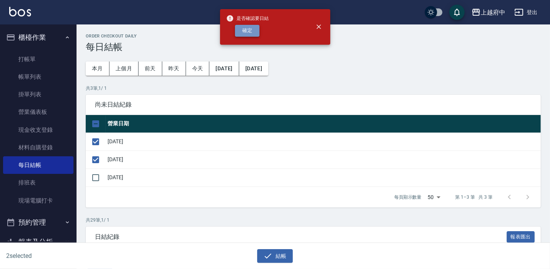
click at [248, 30] on button "確定" at bounding box center [247, 31] width 24 height 12
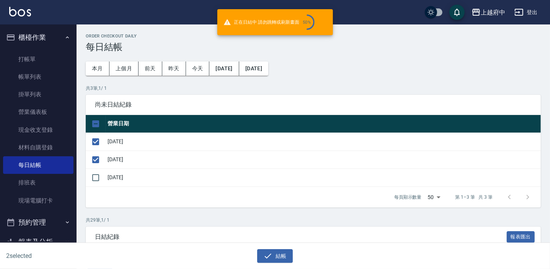
checkbox input "false"
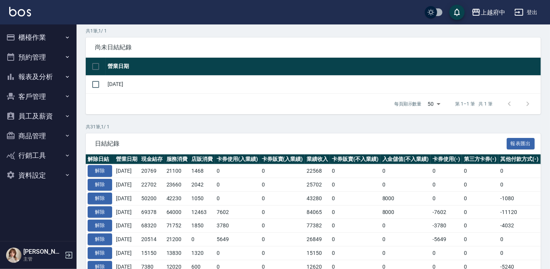
scroll to position [34, 0]
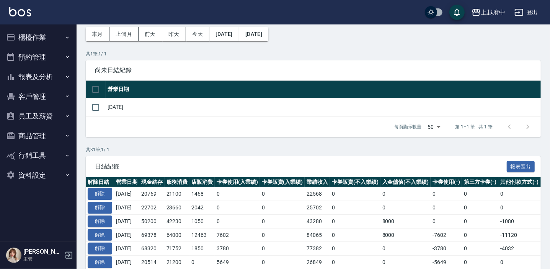
click at [42, 78] on button "報表及分析" at bounding box center [38, 77] width 70 height 20
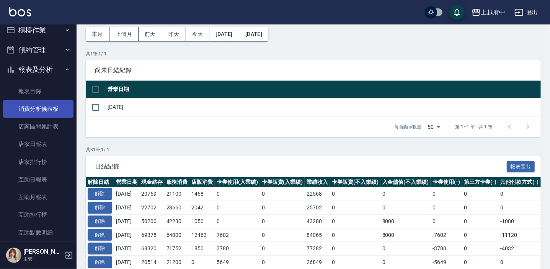
scroll to position [0, 0]
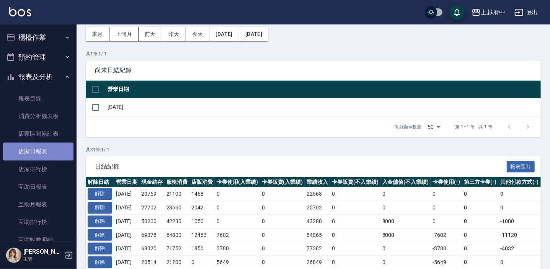
click at [41, 152] on link "店家日報表" at bounding box center [38, 152] width 70 height 18
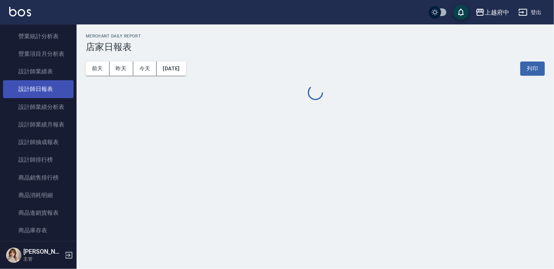
scroll to position [278, 0]
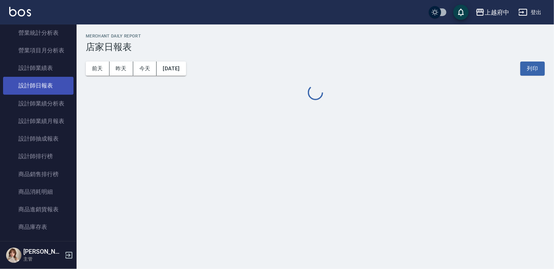
click at [41, 91] on link "設計師日報表" at bounding box center [38, 86] width 70 height 18
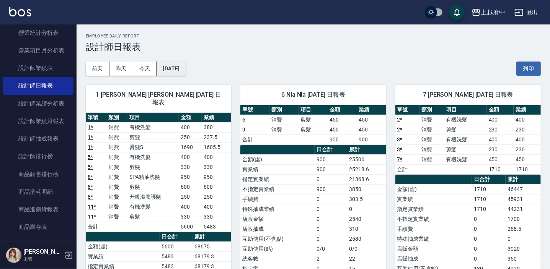
click at [186, 67] on button "[DATE]" at bounding box center [171, 69] width 29 height 14
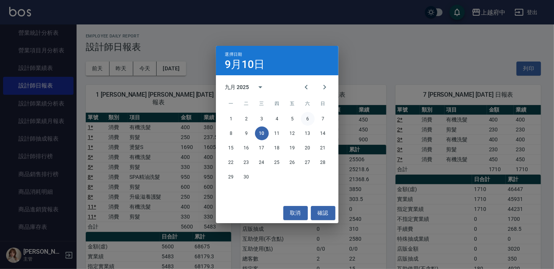
click at [310, 120] on button "6" at bounding box center [308, 119] width 14 height 14
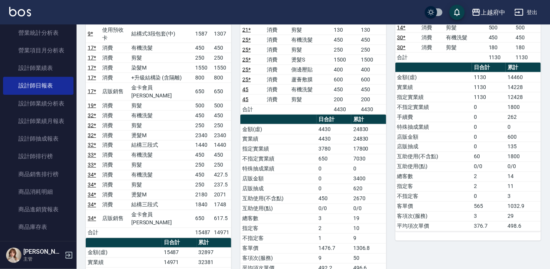
scroll to position [835, 0]
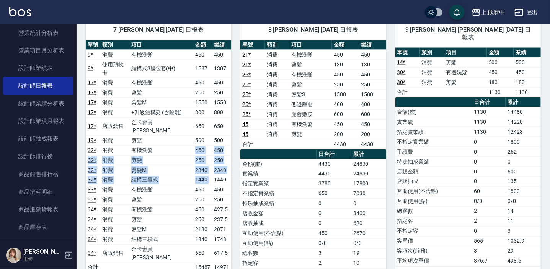
drag, startPoint x: 193, startPoint y: 122, endPoint x: 213, endPoint y: 152, distance: 36.5
click at [213, 152] on tbody "9 * 消費 有機洗髮 450 450 9 * 使用預收卡 結構式3段包套(中) 1587 1307 17 * 消費 有機洗髮 450 450 17 * 消費…" at bounding box center [158, 161] width 145 height 223
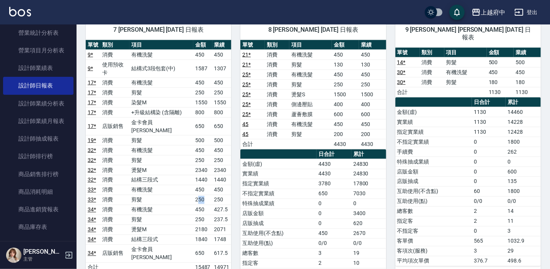
drag, startPoint x: 213, startPoint y: 152, endPoint x: 202, endPoint y: 171, distance: 21.5
click at [202, 195] on td "250" at bounding box center [202, 200] width 19 height 10
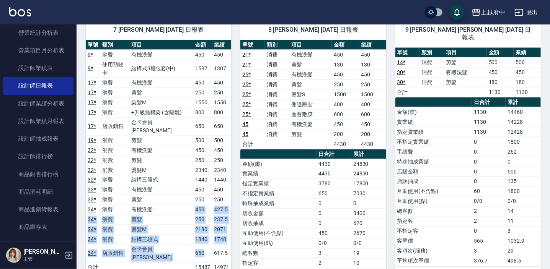
drag, startPoint x: 202, startPoint y: 171, endPoint x: 207, endPoint y: 219, distance: 48.9
click at [207, 219] on tbody "9 * 消費 有機洗髮 450 450 9 * 使用預收卡 結構式3段包套(中) 1587 1307 17 * 消費 有機洗髮 450 450 17 * 消費…" at bounding box center [158, 161] width 145 height 223
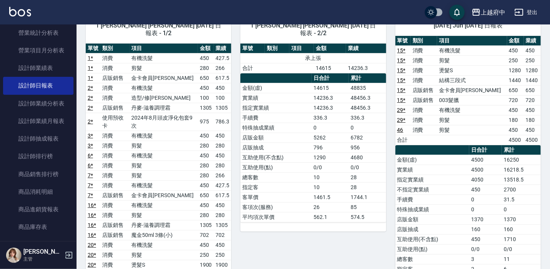
scroll to position [0, 0]
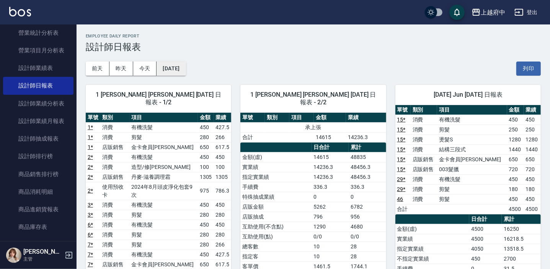
click at [186, 66] on button "[DATE]" at bounding box center [171, 69] width 29 height 14
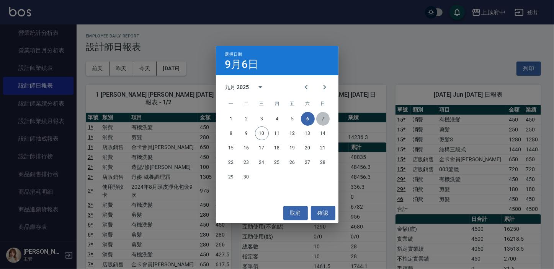
click at [321, 121] on button "7" at bounding box center [323, 119] width 14 height 14
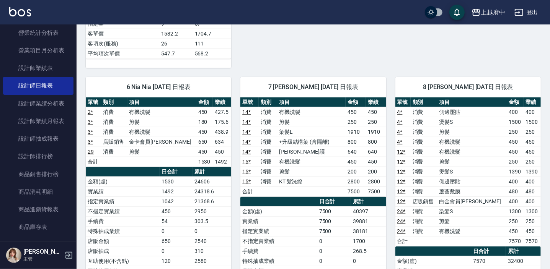
scroll to position [522, 0]
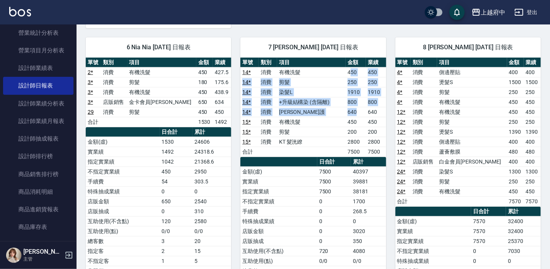
drag, startPoint x: 355, startPoint y: 62, endPoint x: 361, endPoint y: 103, distance: 40.6
click at [361, 103] on tbody "14 * 消費 有機洗髮 450 450 14 * 消費 剪髮 250 250 14 * 消費 染髮L 1910 1910 14 * 消費 +升級結構染 (含…" at bounding box center [312, 112] width 145 height 90
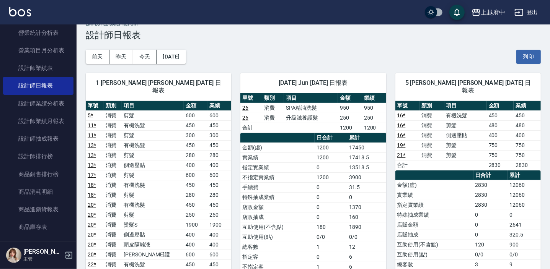
scroll to position [0, 0]
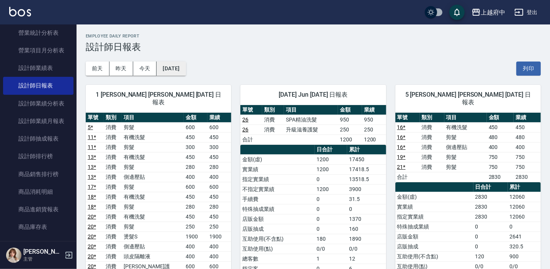
click at [178, 65] on button "[DATE]" at bounding box center [171, 69] width 29 height 14
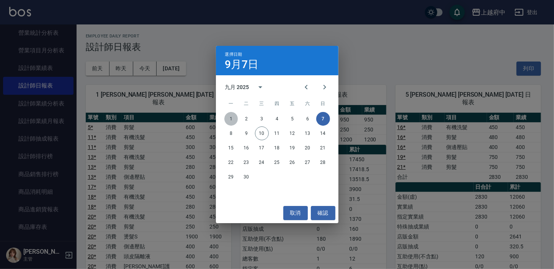
click at [233, 121] on button "1" at bounding box center [231, 119] width 14 height 14
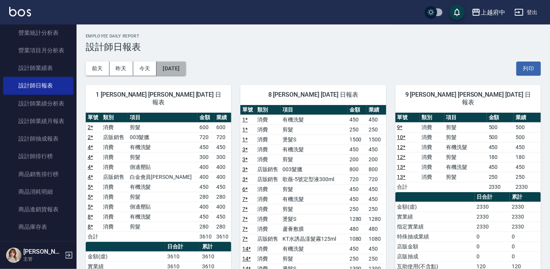
click at [161, 66] on button "[DATE]" at bounding box center [171, 69] width 29 height 14
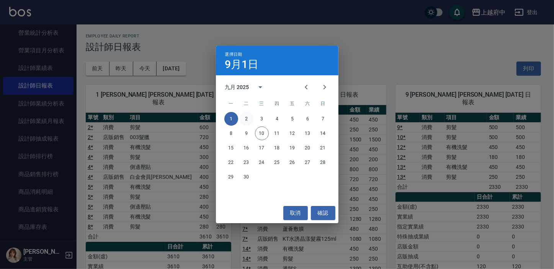
click at [246, 120] on button "2" at bounding box center [247, 119] width 14 height 14
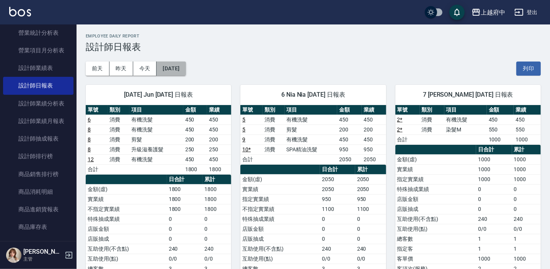
click at [186, 72] on button "[DATE]" at bounding box center [171, 69] width 29 height 14
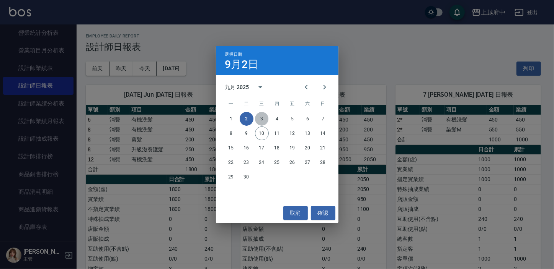
click at [261, 120] on button "3" at bounding box center [262, 119] width 14 height 14
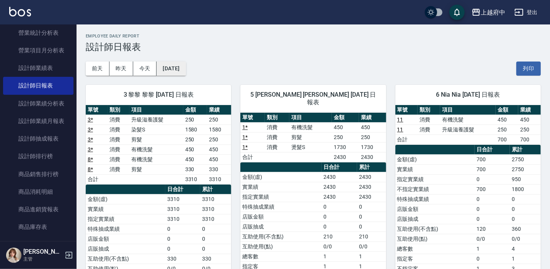
click at [186, 67] on button "[DATE]" at bounding box center [171, 69] width 29 height 14
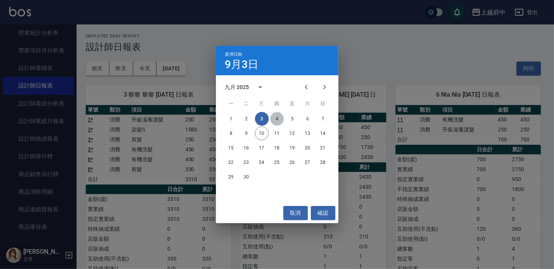
click at [281, 117] on button "4" at bounding box center [277, 119] width 14 height 14
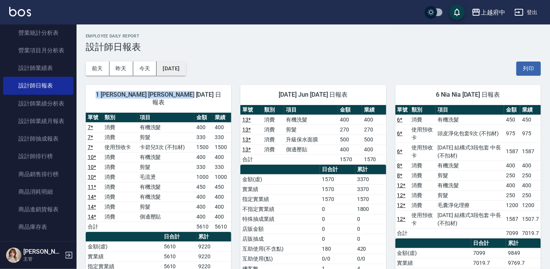
click at [186, 75] on button "[DATE]" at bounding box center [171, 69] width 29 height 14
drag, startPoint x: 197, startPoint y: 75, endPoint x: 161, endPoint y: 63, distance: 38.6
click at [161, 63] on button "[DATE]" at bounding box center [171, 69] width 29 height 14
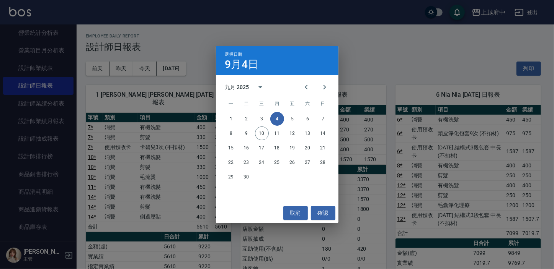
click at [166, 64] on div "選擇日期 [DATE] 九月 2025 一 二 三 四 五 六 日 1 2 3 4 5 6 7 8 9 10 11 12 13 14 15 16 17 18 …" at bounding box center [277, 134] width 554 height 269
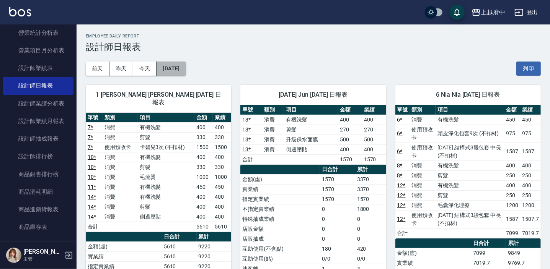
click at [186, 70] on button "[DATE]" at bounding box center [171, 69] width 29 height 14
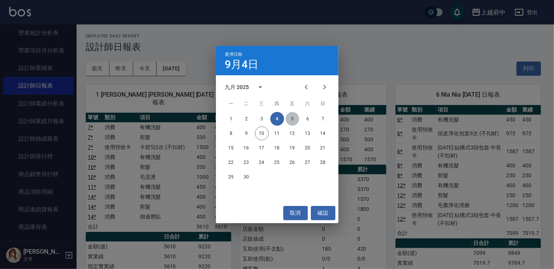
click at [296, 124] on button "5" at bounding box center [293, 119] width 14 height 14
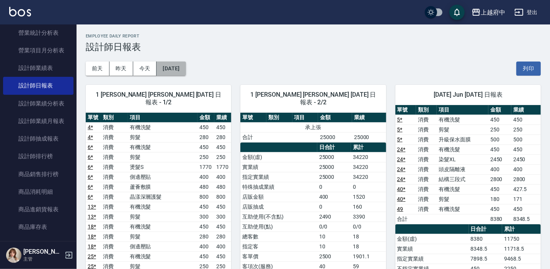
click at [157, 65] on button "[DATE]" at bounding box center [171, 69] width 29 height 14
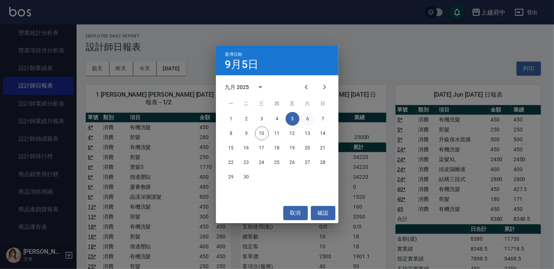
click at [310, 118] on button "6" at bounding box center [308, 119] width 14 height 14
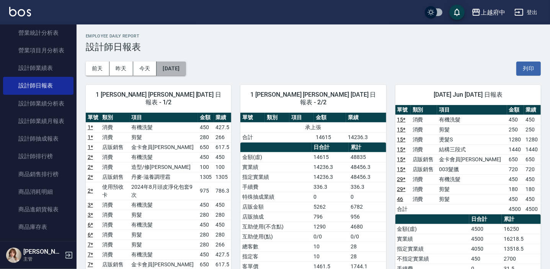
click at [182, 72] on button "[DATE]" at bounding box center [171, 69] width 29 height 14
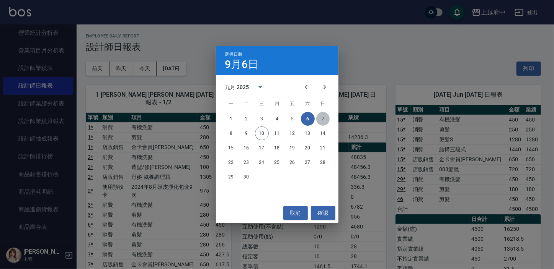
click at [324, 118] on button "7" at bounding box center [323, 119] width 14 height 14
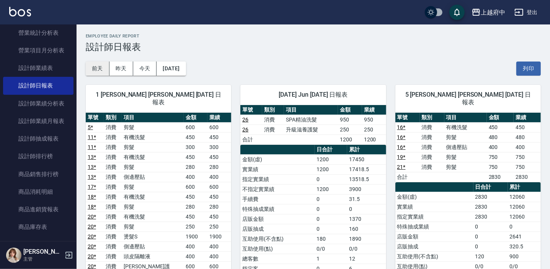
click at [91, 71] on button "前天" at bounding box center [98, 69] width 24 height 14
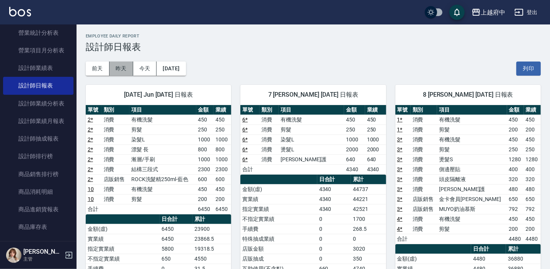
click at [119, 68] on button "昨天" at bounding box center [121, 69] width 24 height 14
